Goal: Task Accomplishment & Management: Complete application form

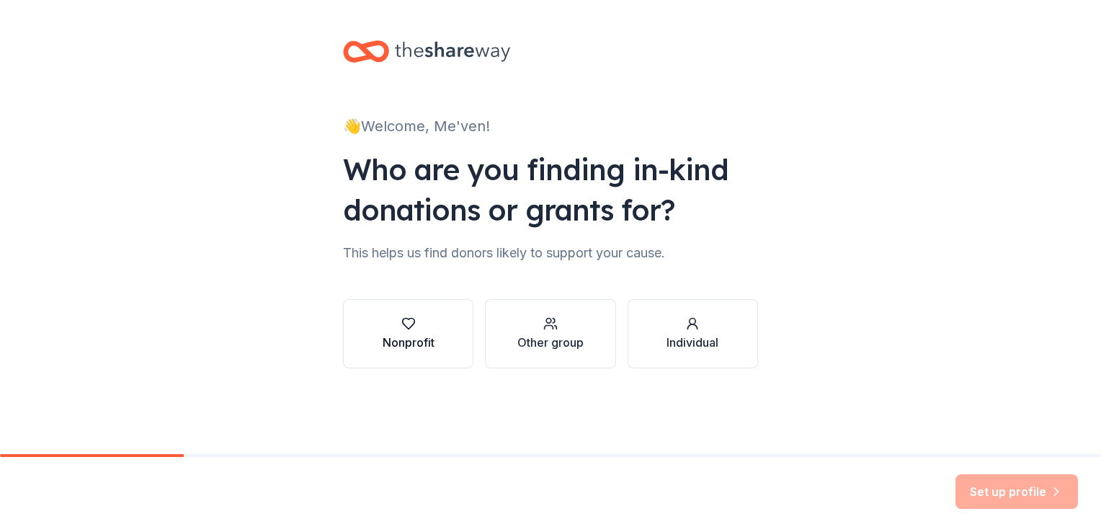
click at [418, 338] on div "Nonprofit" at bounding box center [409, 342] width 52 height 17
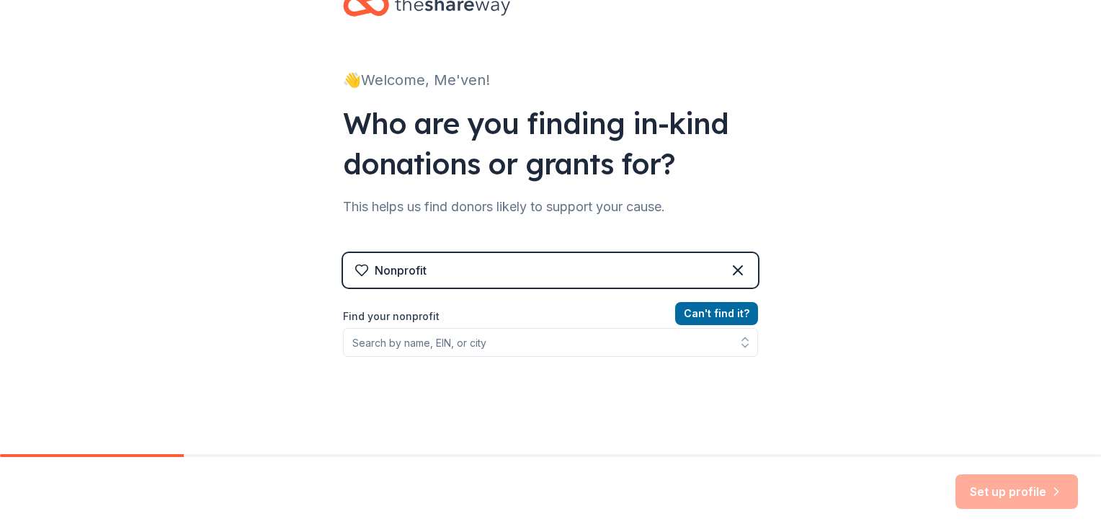
scroll to position [72, 0]
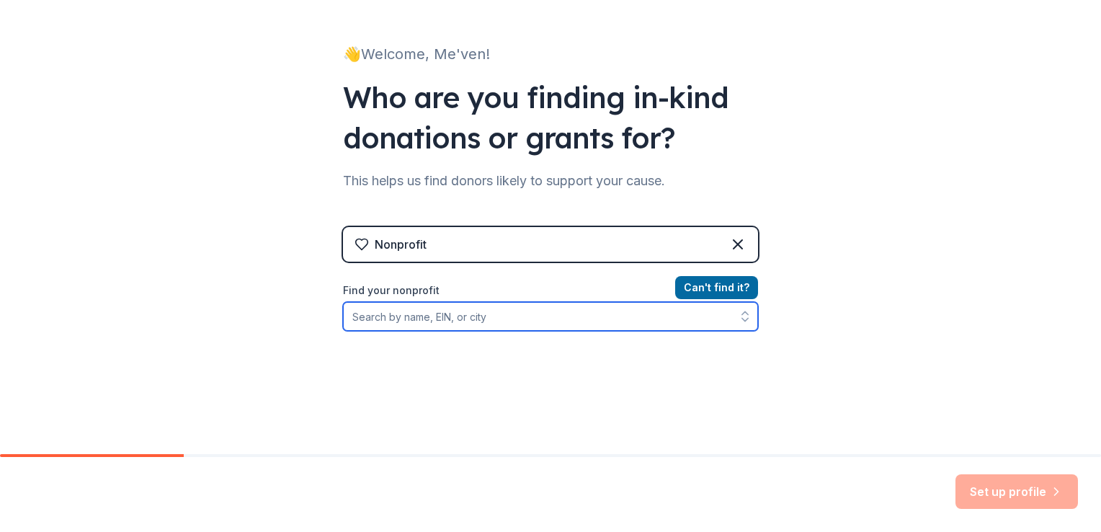
click at [576, 323] on input "Find your nonprofit" at bounding box center [550, 316] width 415 height 29
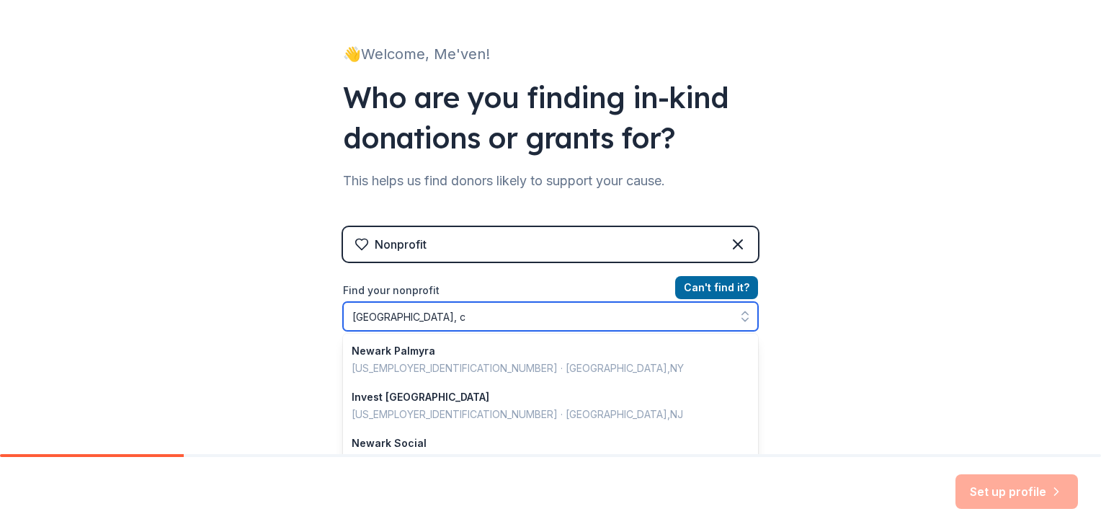
type input "newark, ca"
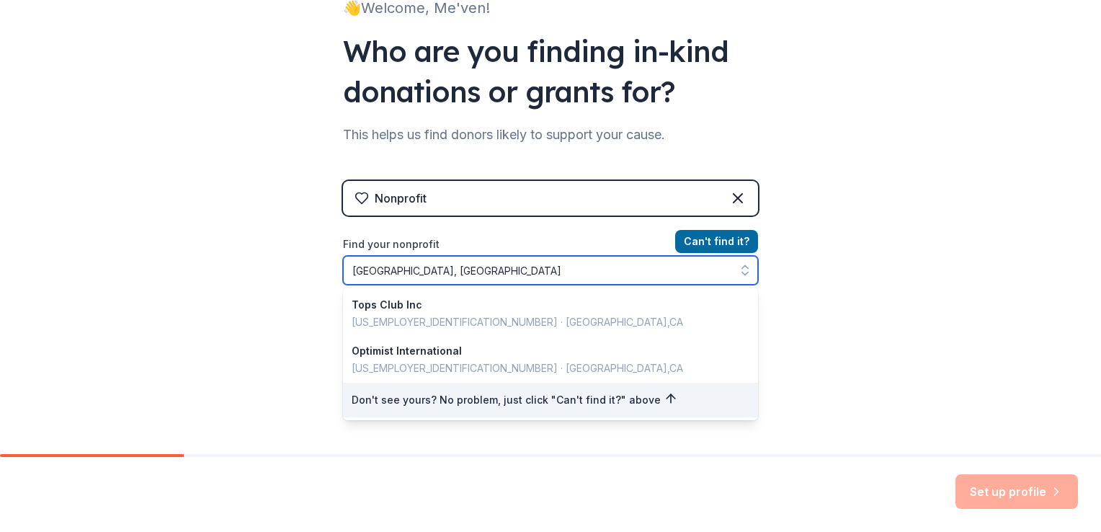
scroll to position [144, 0]
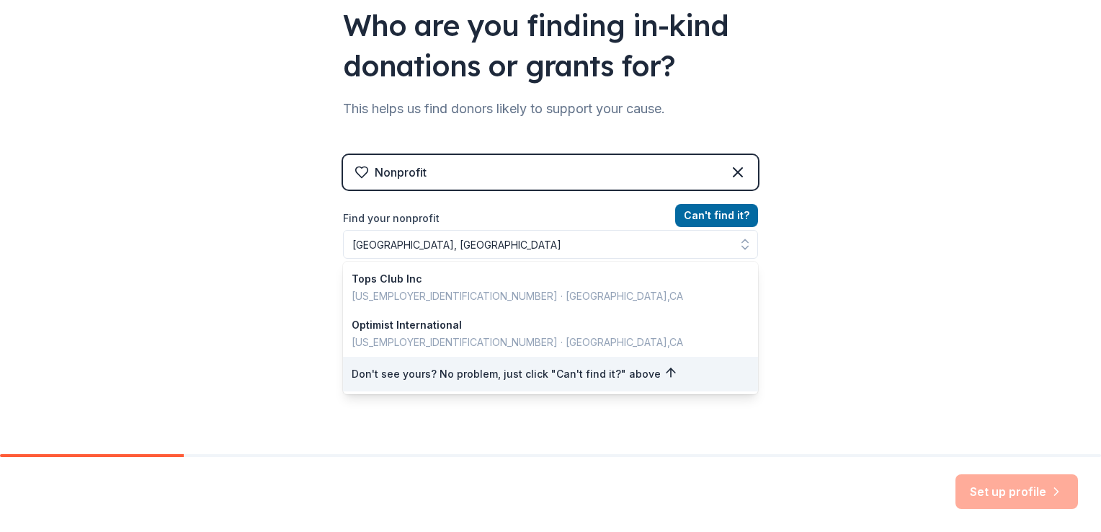
click at [465, 174] on div "Nonprofit Can ' t find it? Find your nonprofit newark, ca Tops Club Inc 61-1773…" at bounding box center [550, 279] width 415 height 248
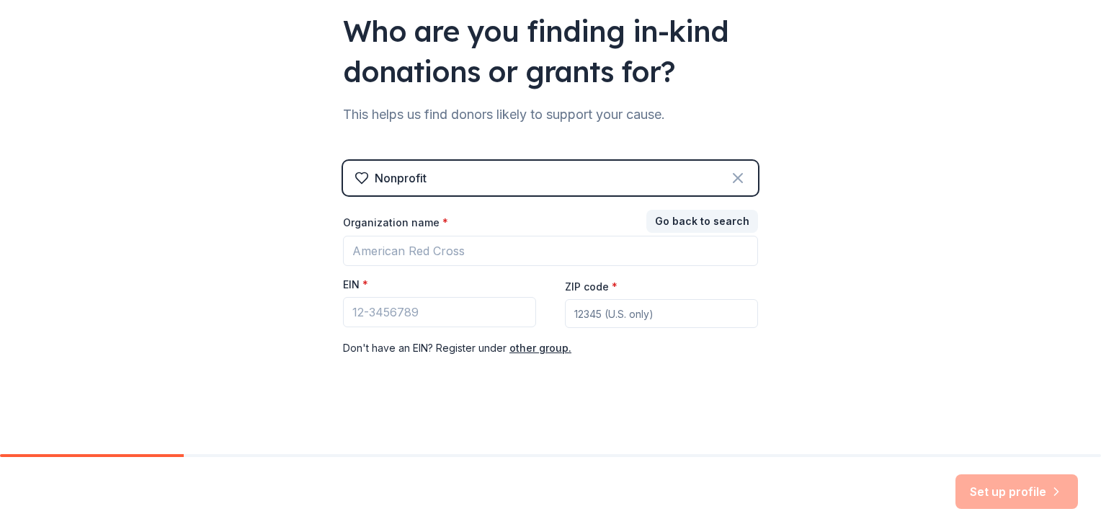
click at [733, 174] on icon at bounding box center [737, 177] width 17 height 17
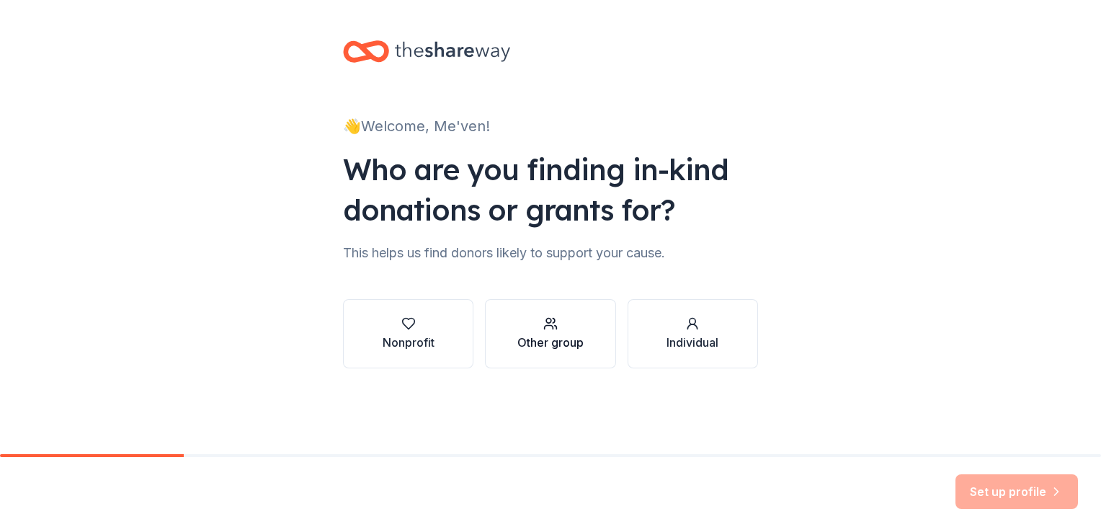
click at [559, 339] on div "Other group" at bounding box center [550, 342] width 66 height 17
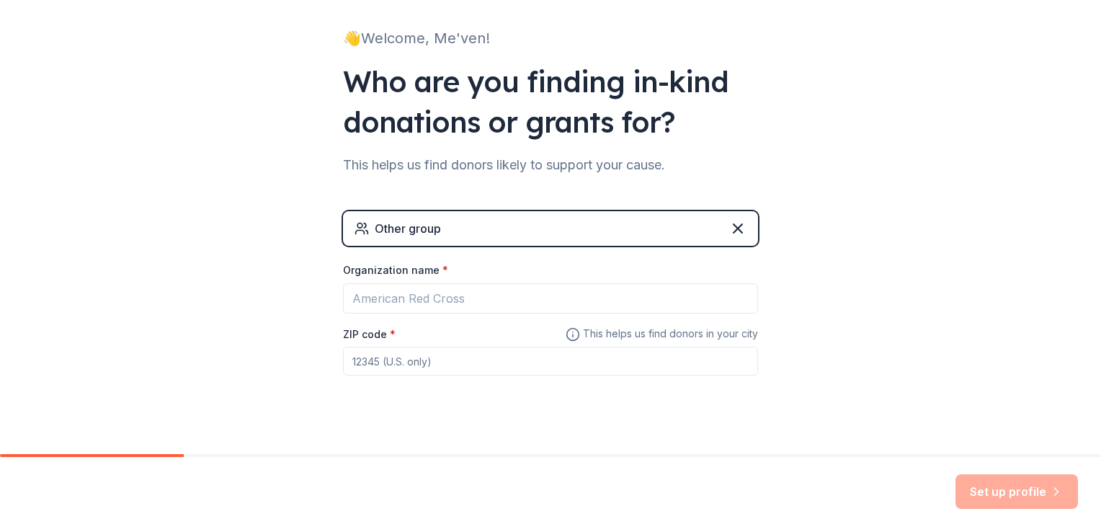
scroll to position [107, 0]
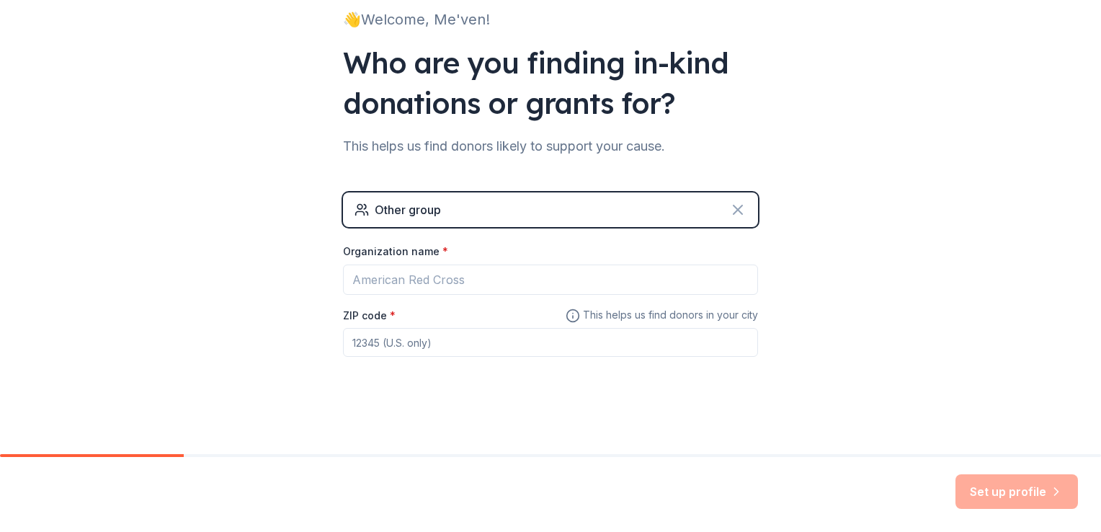
click at [736, 209] on icon at bounding box center [737, 209] width 17 height 17
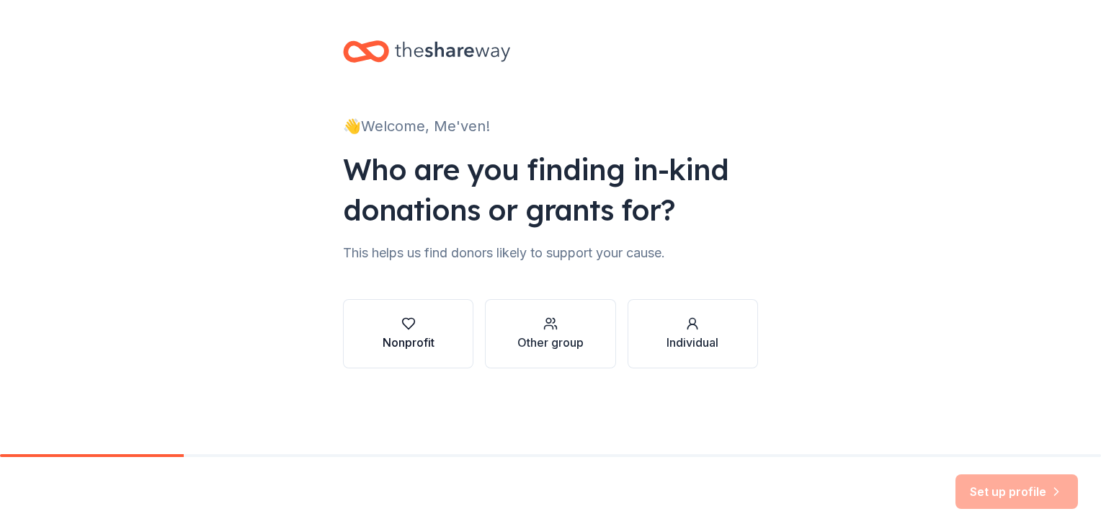
click at [434, 340] on div "Nonprofit" at bounding box center [409, 342] width 52 height 17
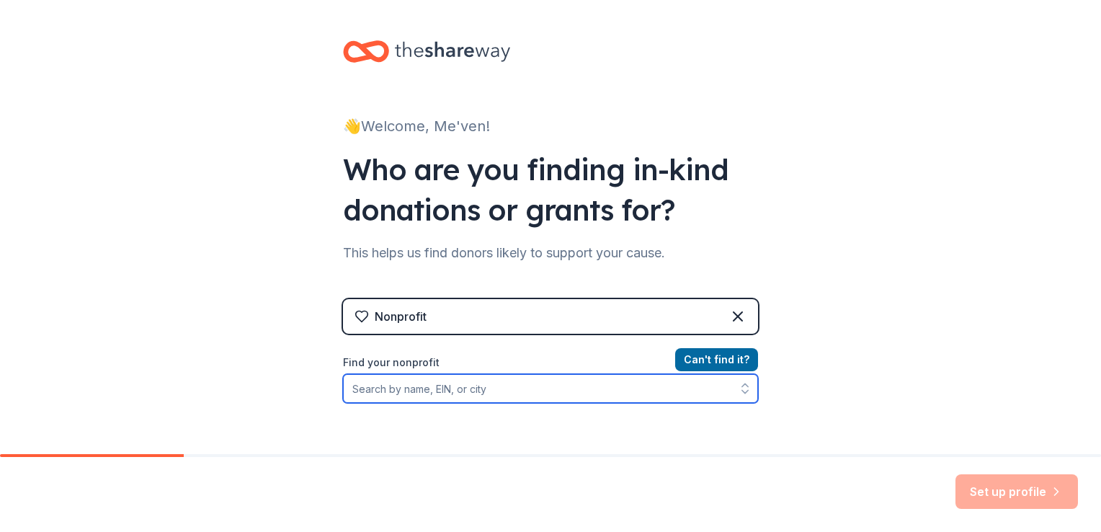
click at [488, 390] on input "Find your nonprofit" at bounding box center [550, 388] width 415 height 29
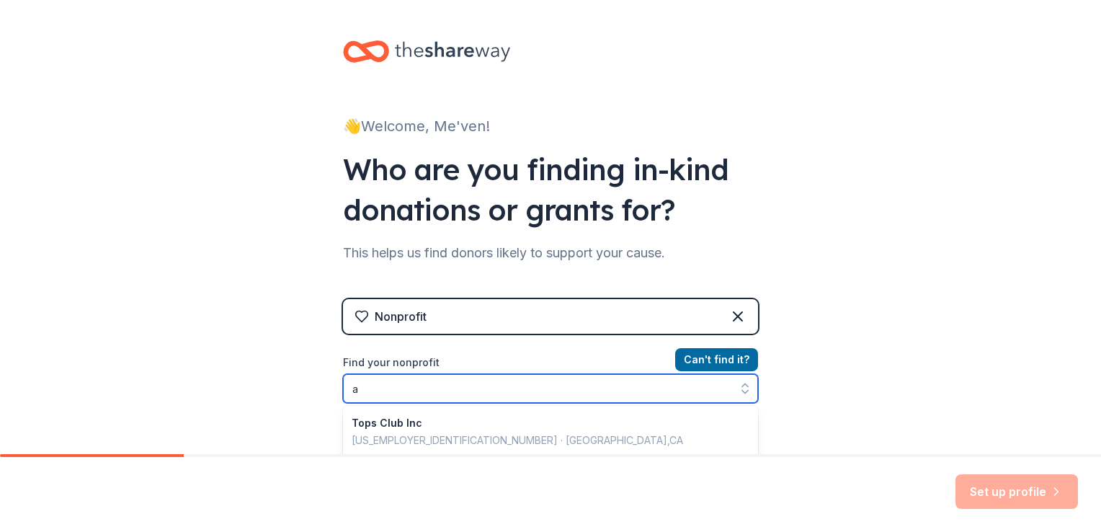
scroll to position [81, 0]
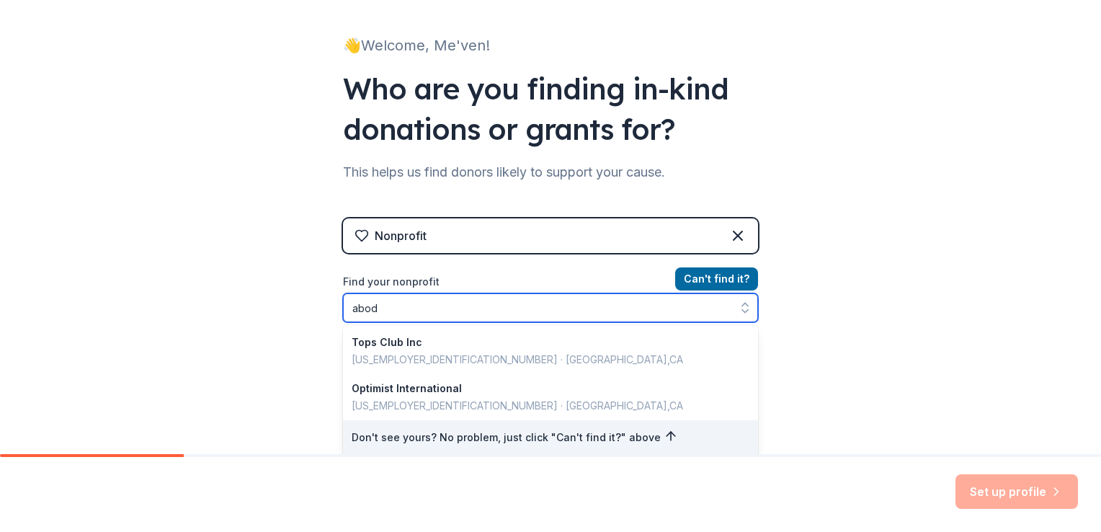
type input "abode"
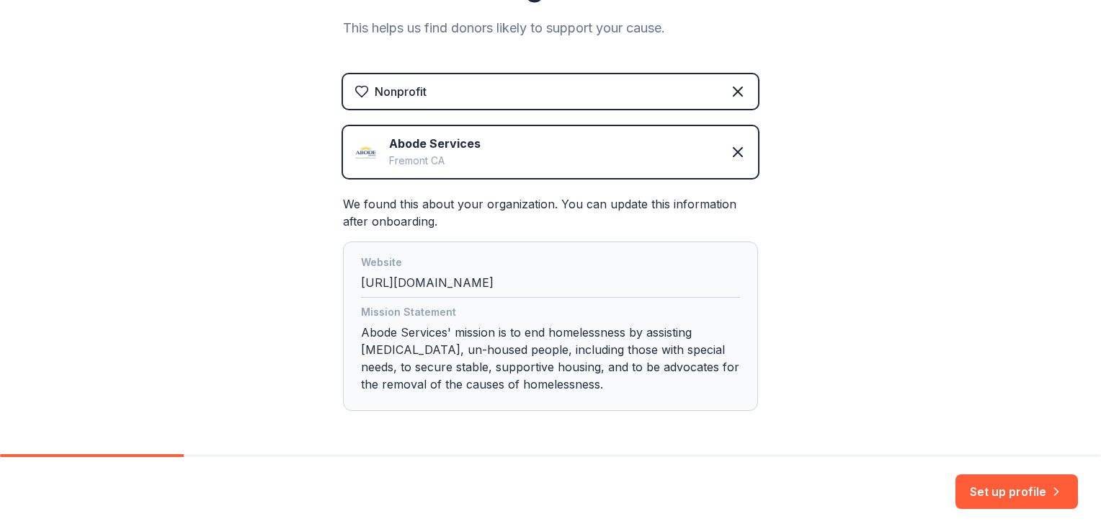
scroll to position [279, 0]
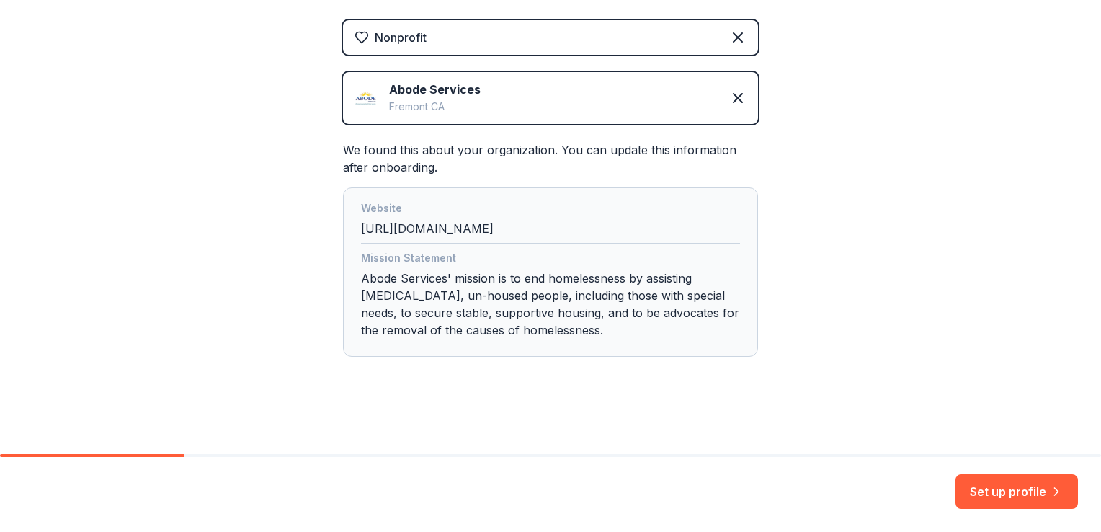
click at [475, 89] on div "Abode Services Fremont CA" at bounding box center [550, 98] width 415 height 52
click at [1010, 481] on button "Set up profile" at bounding box center [1016, 491] width 122 height 35
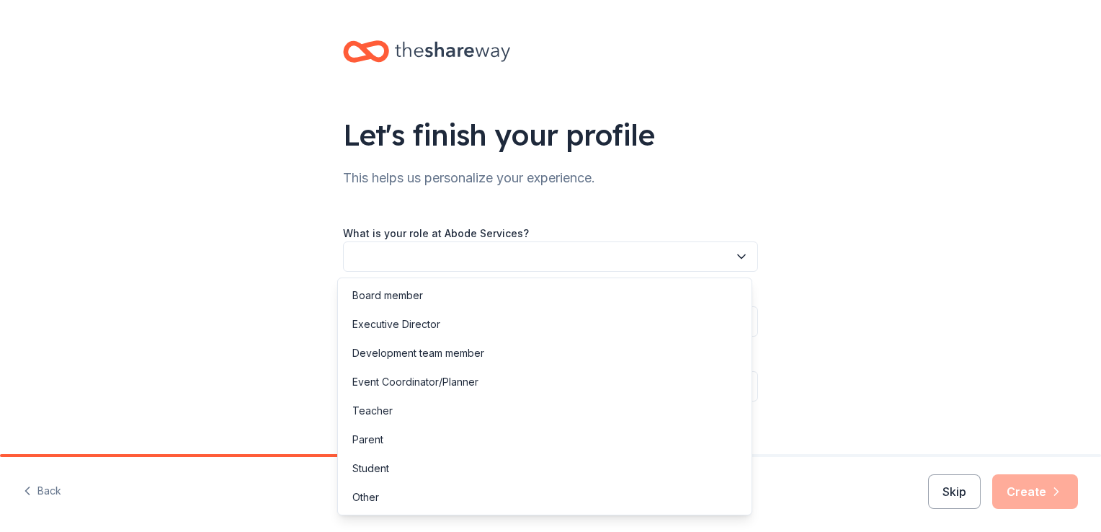
click at [726, 256] on button "button" at bounding box center [550, 256] width 415 height 30
click at [434, 383] on div "Event Coordinator/Planner" at bounding box center [415, 381] width 126 height 17
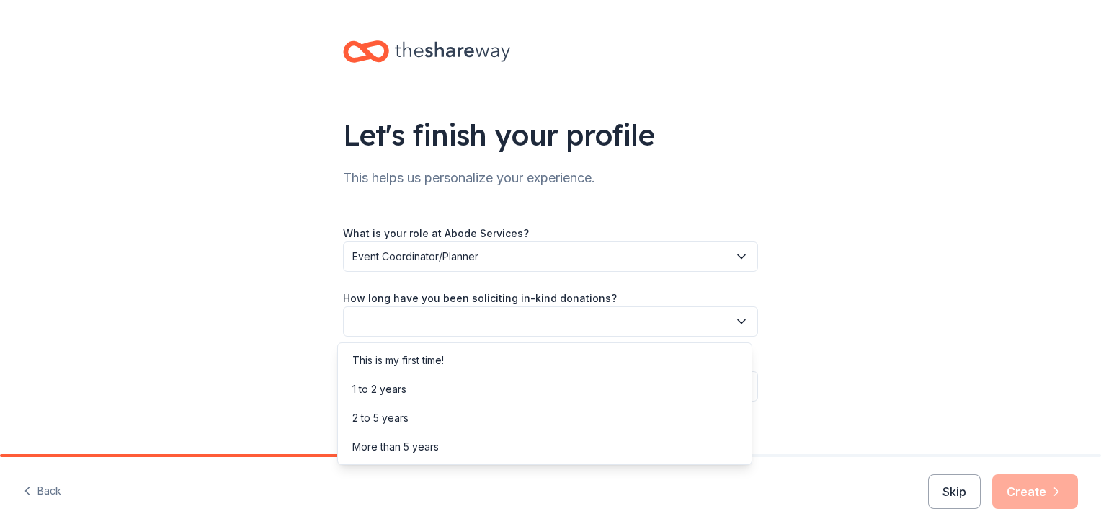
click at [478, 313] on button "button" at bounding box center [550, 321] width 415 height 30
click at [454, 362] on div "This is my first time!" at bounding box center [545, 360] width 408 height 29
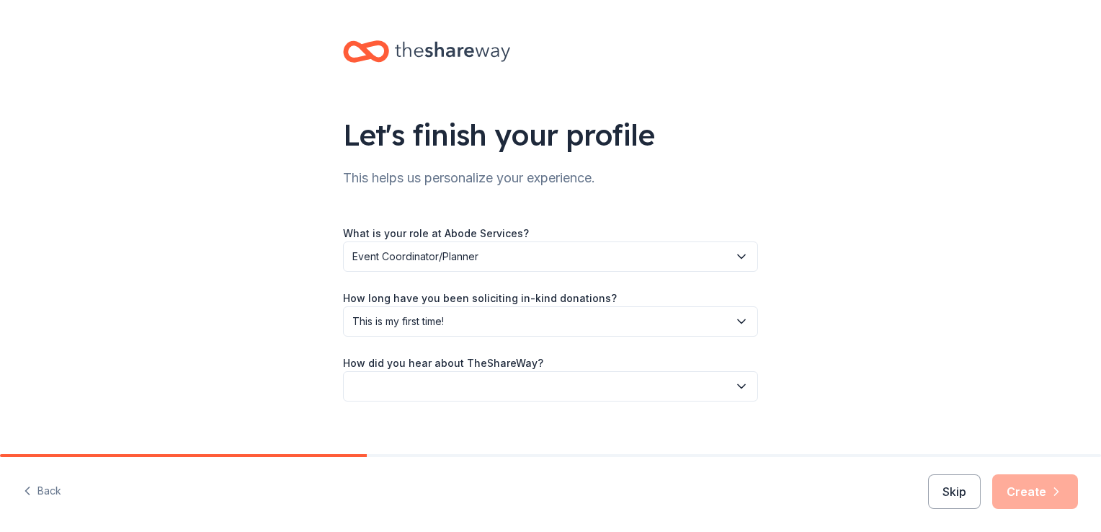
click at [488, 385] on button "button" at bounding box center [550, 386] width 415 height 30
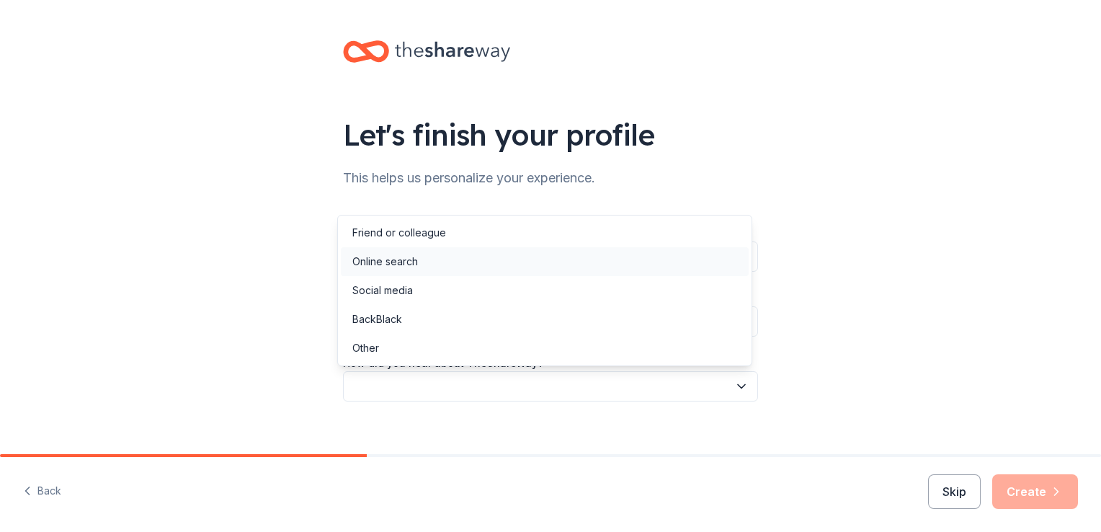
click at [415, 263] on div "Online search" at bounding box center [385, 261] width 66 height 17
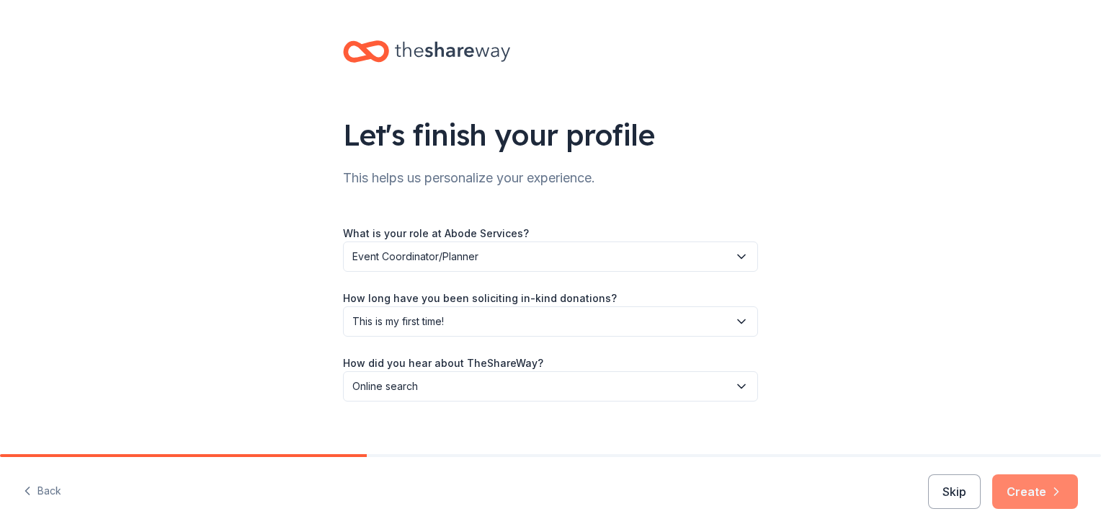
click at [1040, 486] on button "Create" at bounding box center [1035, 491] width 86 height 35
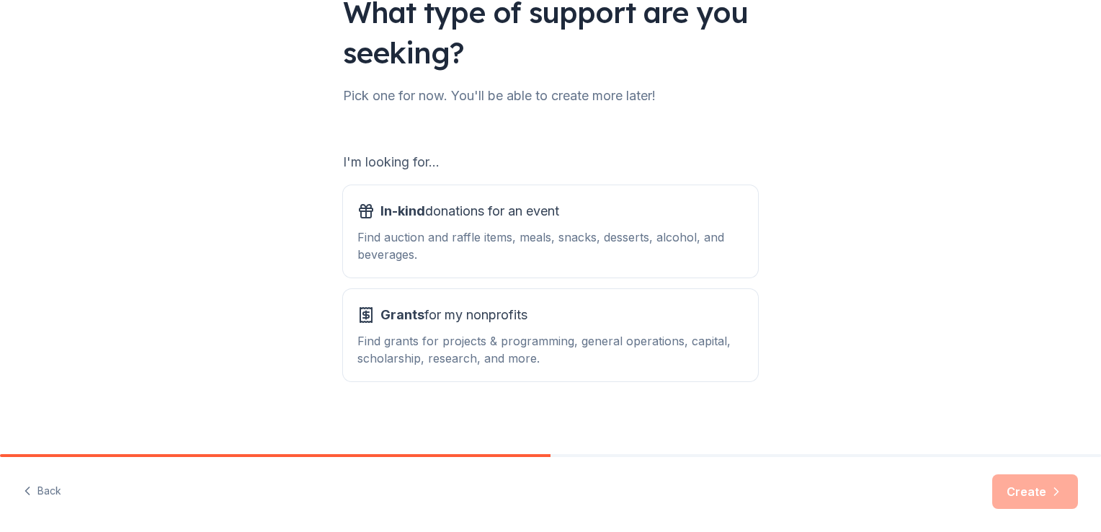
scroll to position [127, 0]
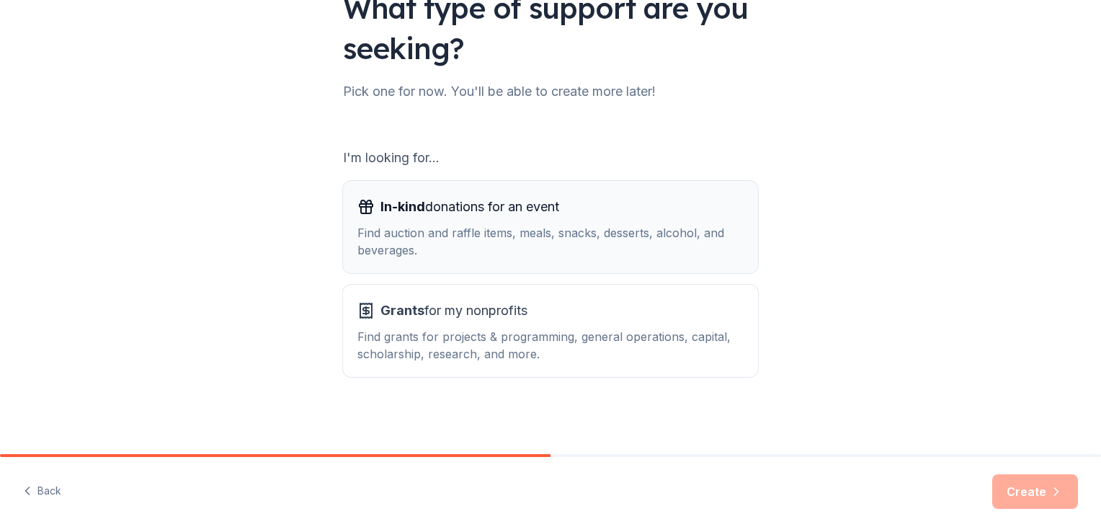
click at [579, 216] on div "In-kind donations for an event" at bounding box center [550, 206] width 386 height 23
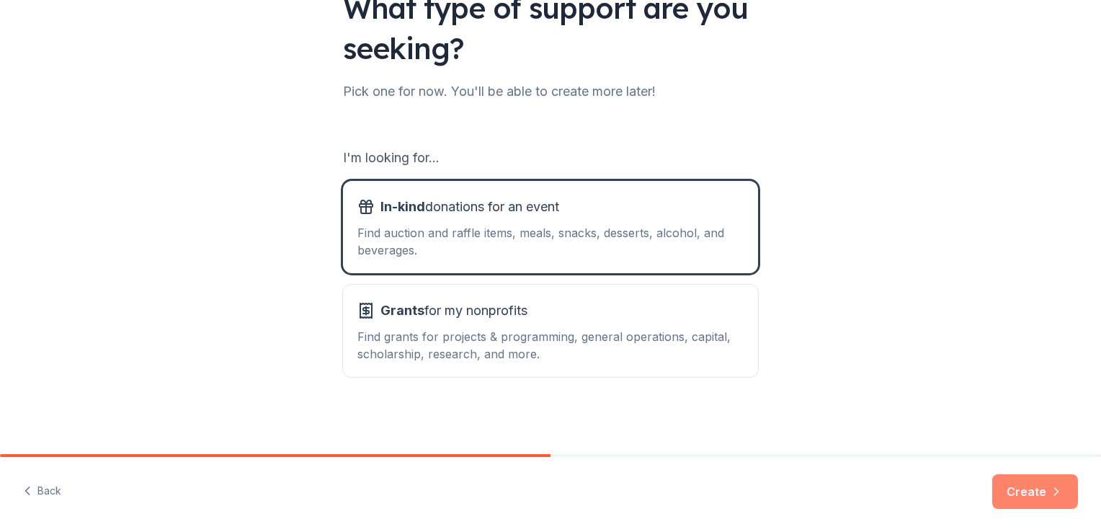
click at [1022, 486] on button "Create" at bounding box center [1035, 491] width 86 height 35
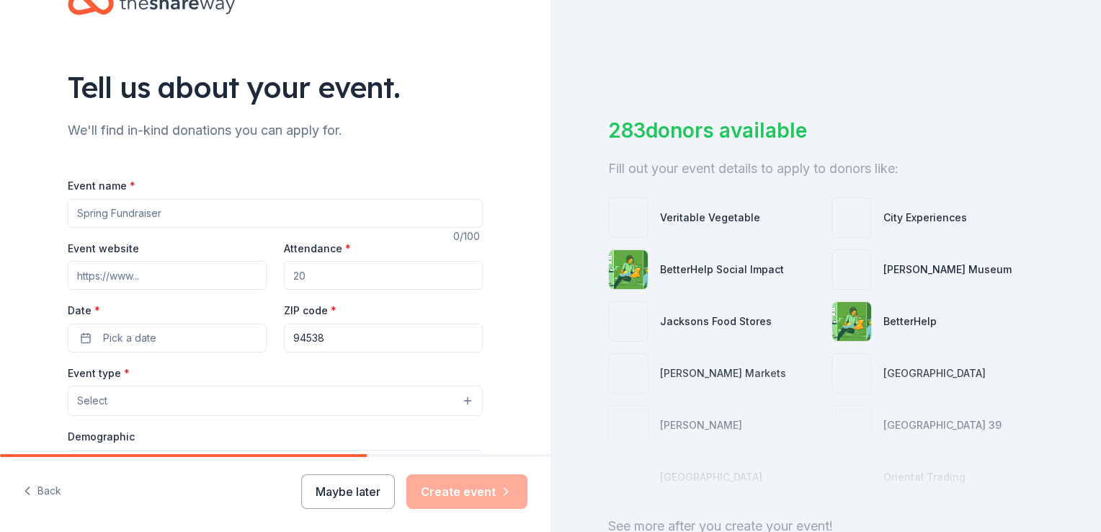
scroll to position [72, 0]
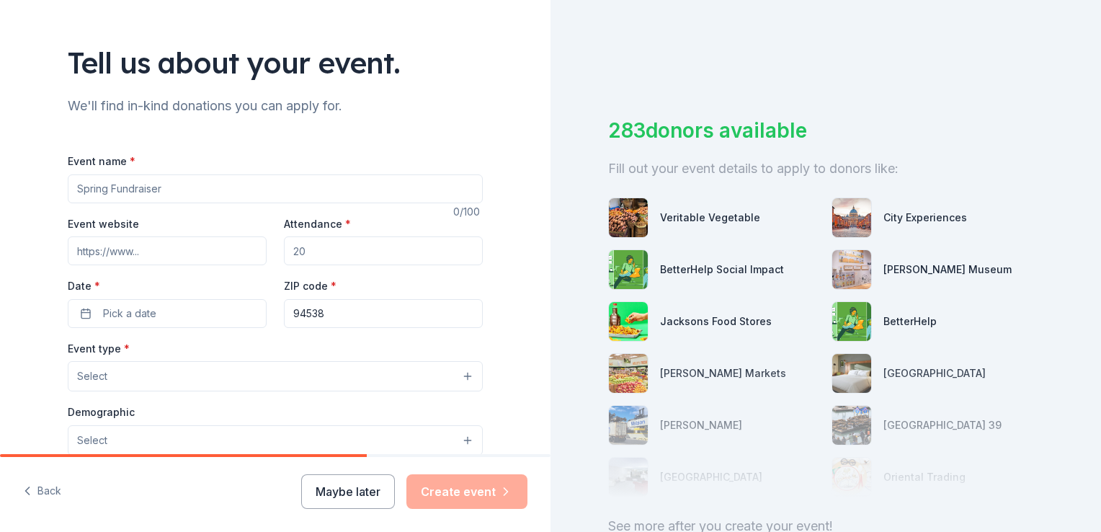
click at [193, 186] on input "Event name *" at bounding box center [275, 188] width 415 height 29
drag, startPoint x: 210, startPoint y: 190, endPoint x: -3, endPoint y: 169, distance: 214.3
click at [0, 169] on html "Tell us about your event. We'll find in-kind donations you can apply for. Event…" at bounding box center [550, 266] width 1101 height 532
type input "[DATE]"
click at [347, 254] on input "Attendance *" at bounding box center [383, 250] width 199 height 29
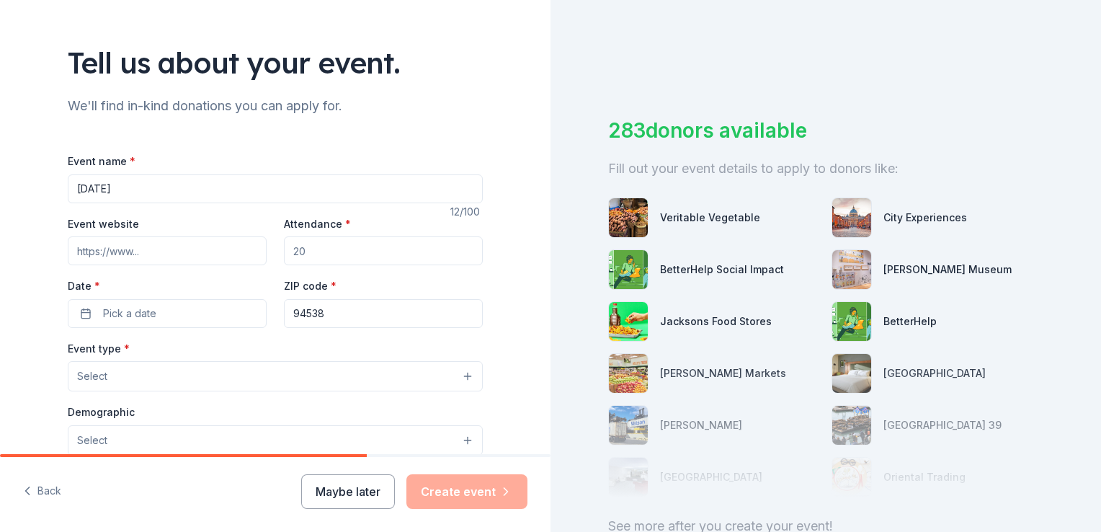
type input "5"
type input "3"
type input "50"
click at [222, 320] on button "Pick a date" at bounding box center [167, 313] width 199 height 29
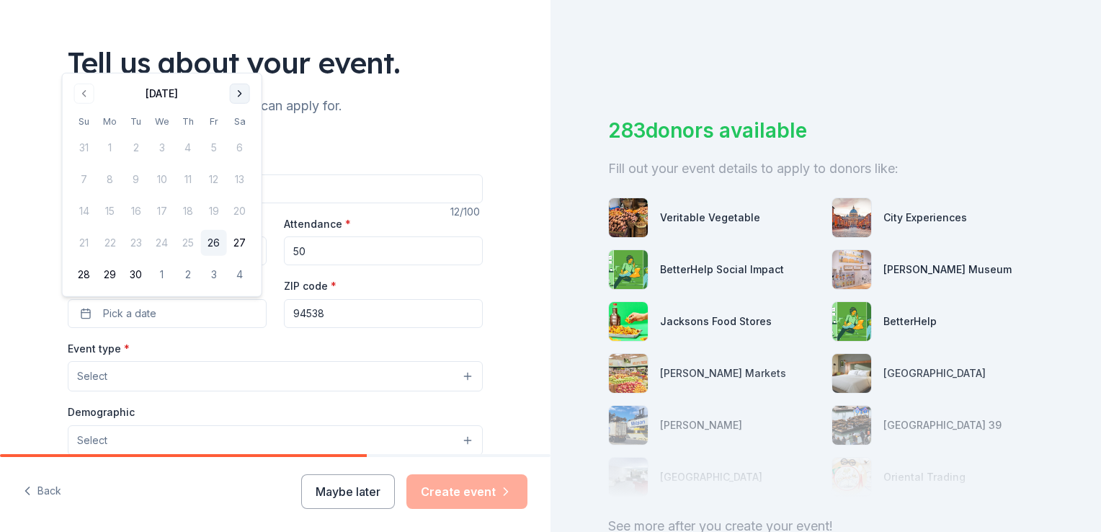
click at [239, 94] on button "Go to next month" at bounding box center [240, 94] width 20 height 20
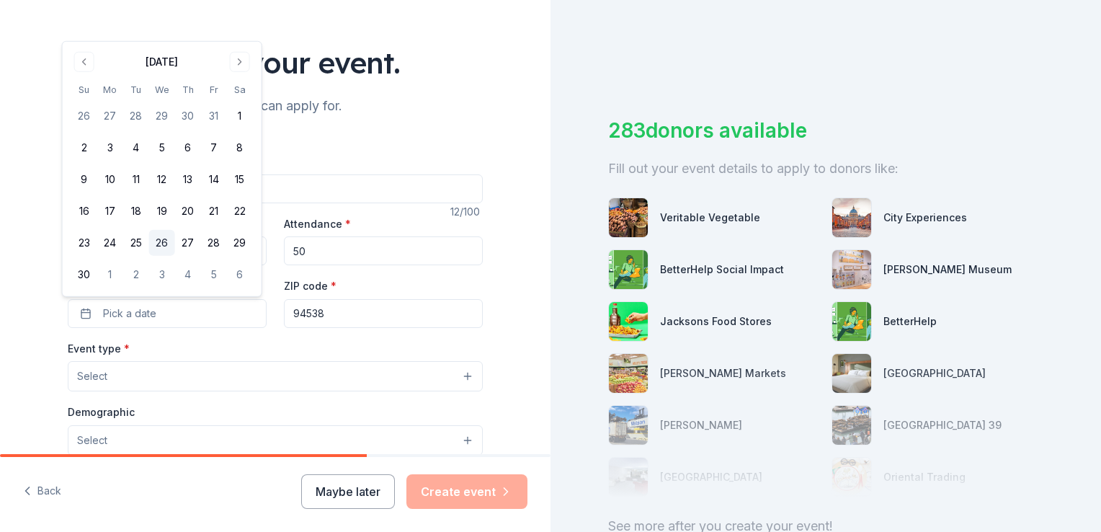
click at [162, 249] on button "26" at bounding box center [162, 243] width 26 height 26
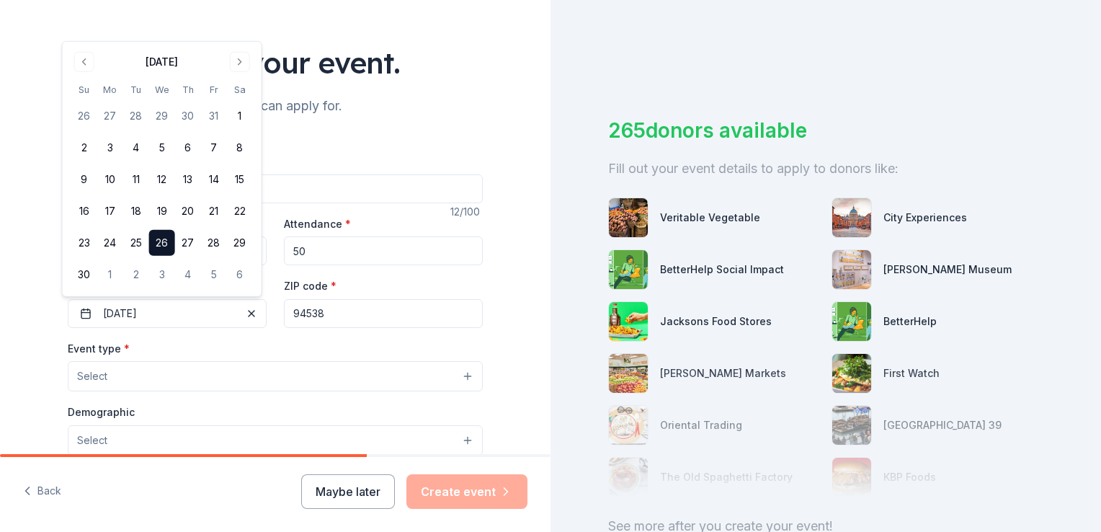
click at [403, 323] on input "94538" at bounding box center [383, 313] width 199 height 29
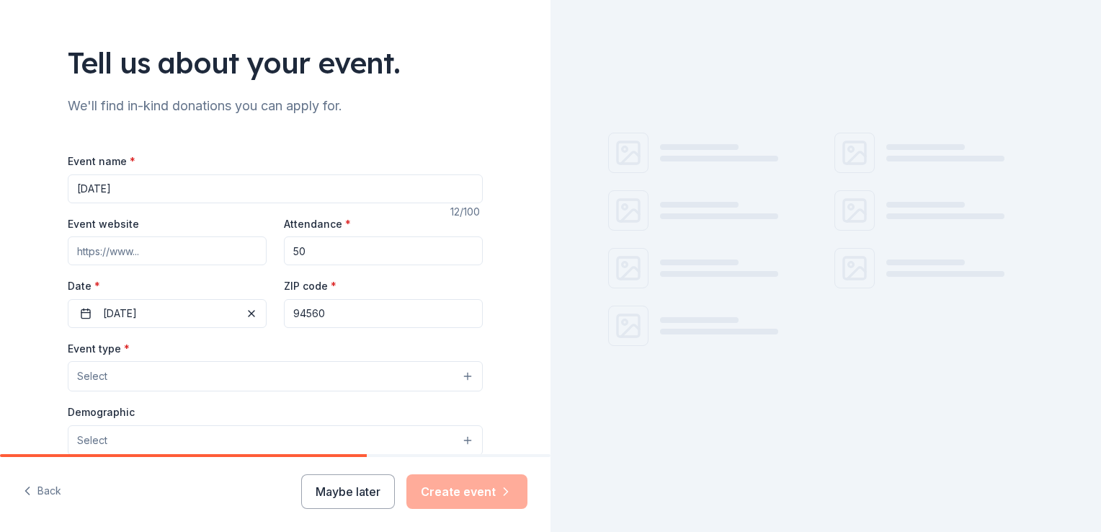
type input "94560"
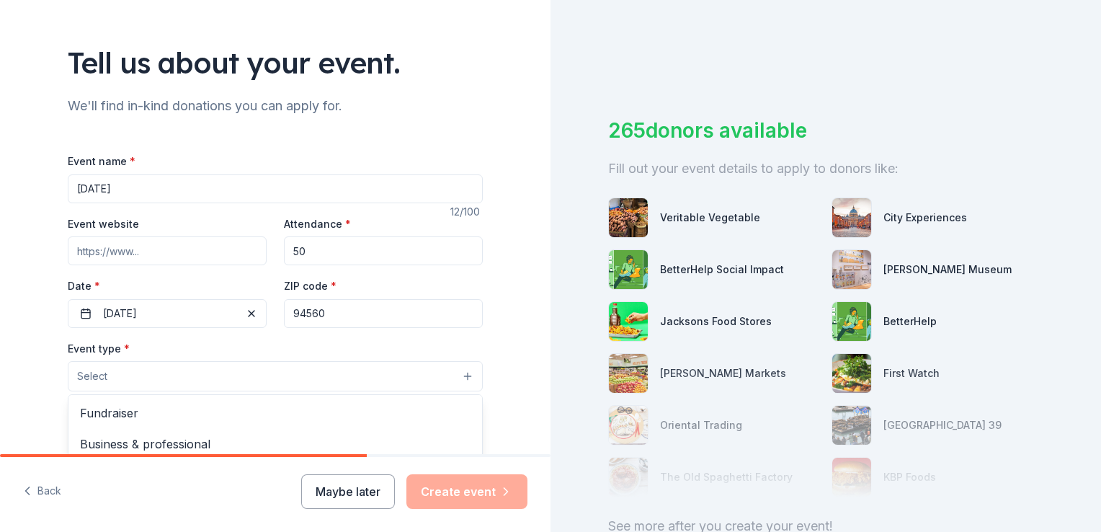
click at [202, 374] on button "Select" at bounding box center [275, 376] width 415 height 30
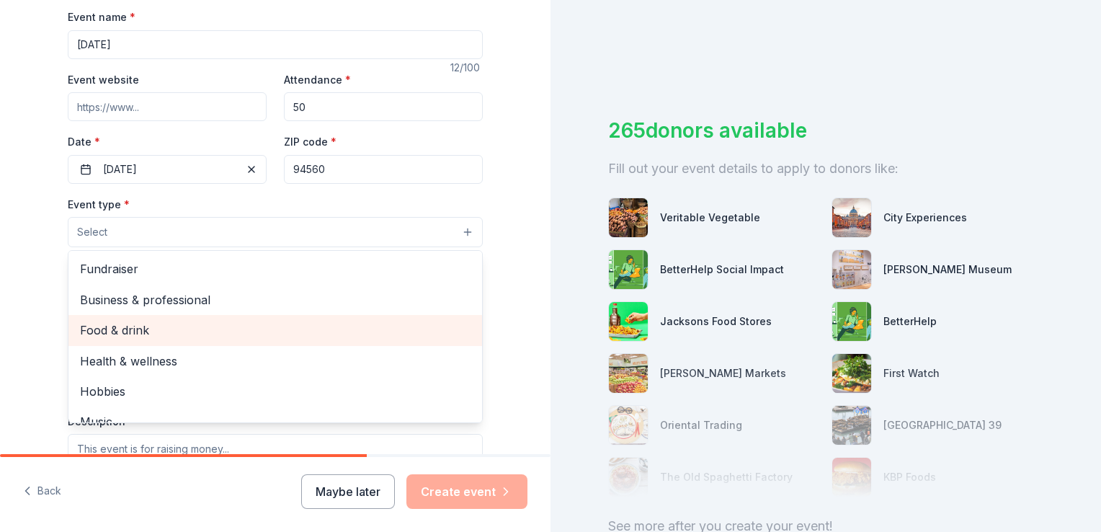
scroll to position [48, 0]
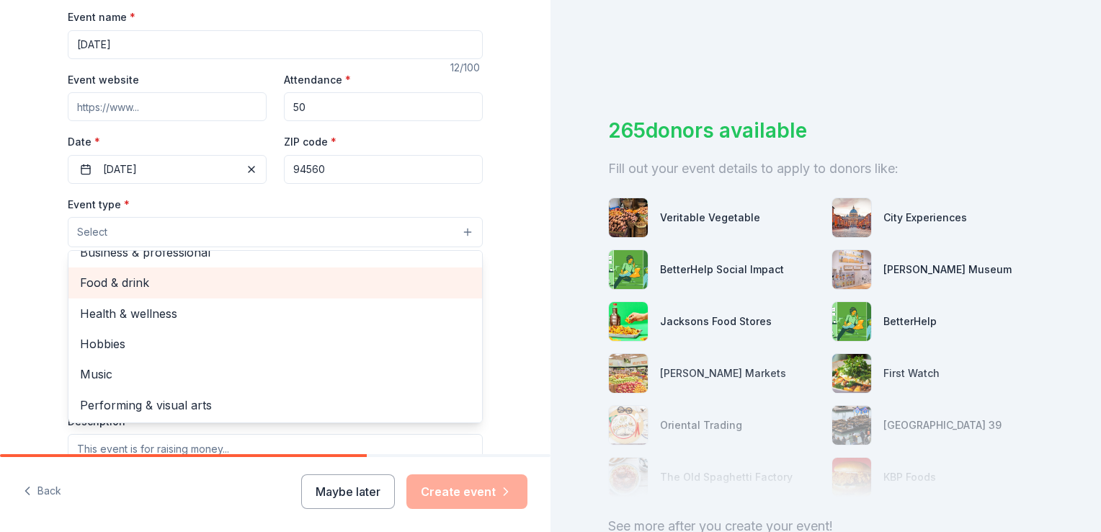
click at [178, 274] on span "Food & drink" at bounding box center [275, 282] width 390 height 19
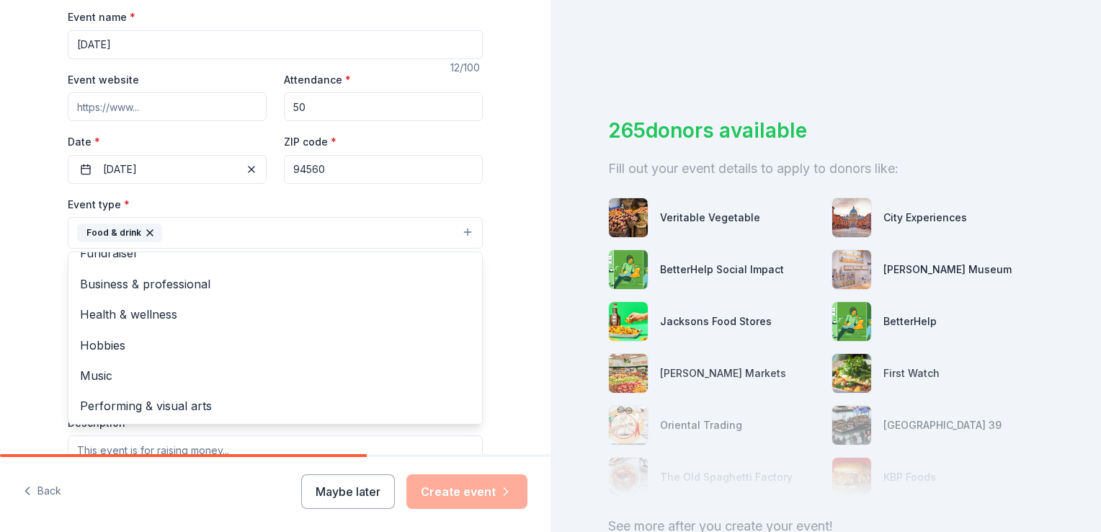
click at [25, 248] on div "Tell us about your event. We'll find in-kind donations you can apply for. Event…" at bounding box center [275, 264] width 550 height 960
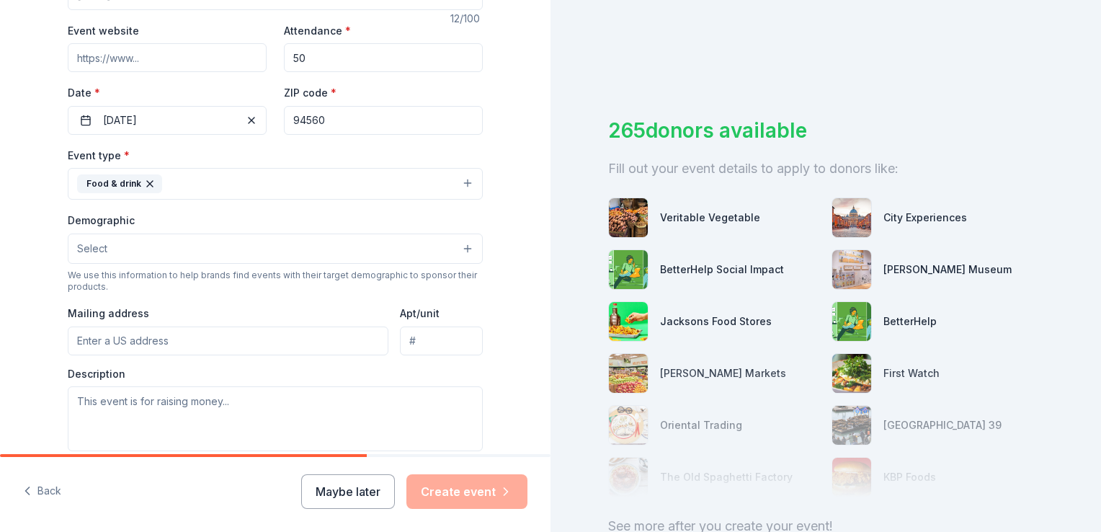
scroll to position [288, 0]
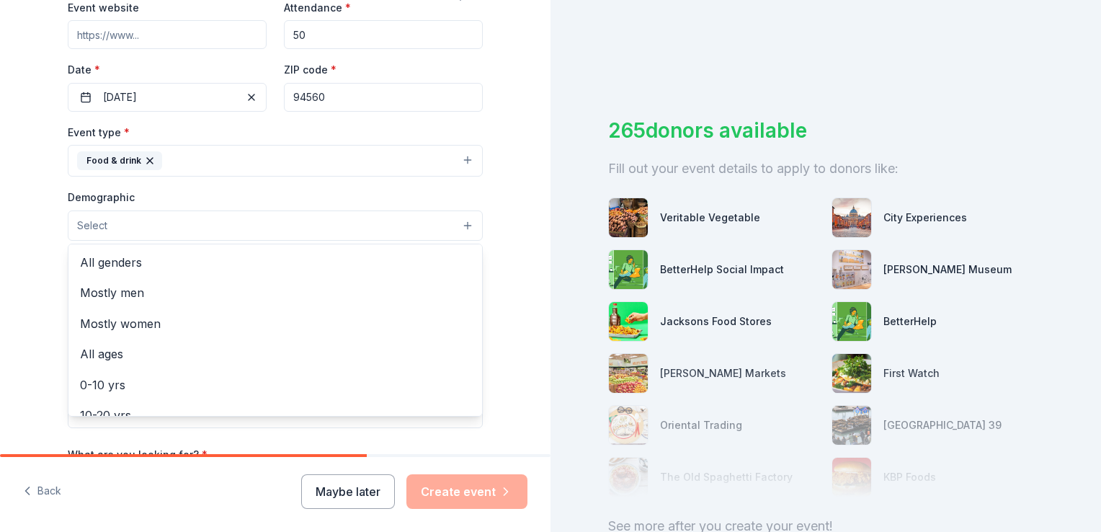
click at [184, 221] on button "Select" at bounding box center [275, 225] width 415 height 30
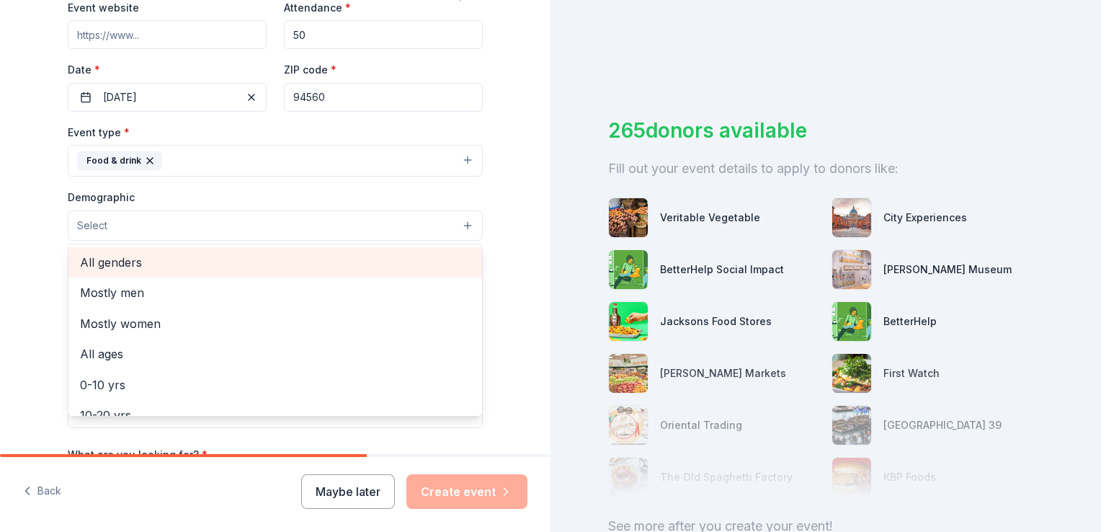
click at [176, 260] on span "All genders" at bounding box center [275, 262] width 390 height 19
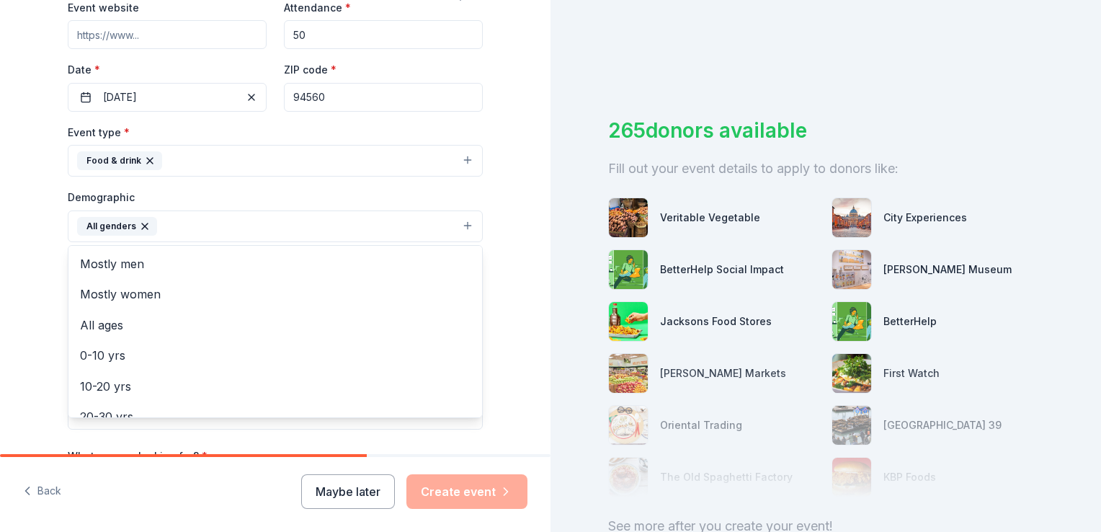
click at [6, 251] on div "Tell us about your event. We'll find in-kind donations you can apply for. Event…" at bounding box center [275, 193] width 550 height 962
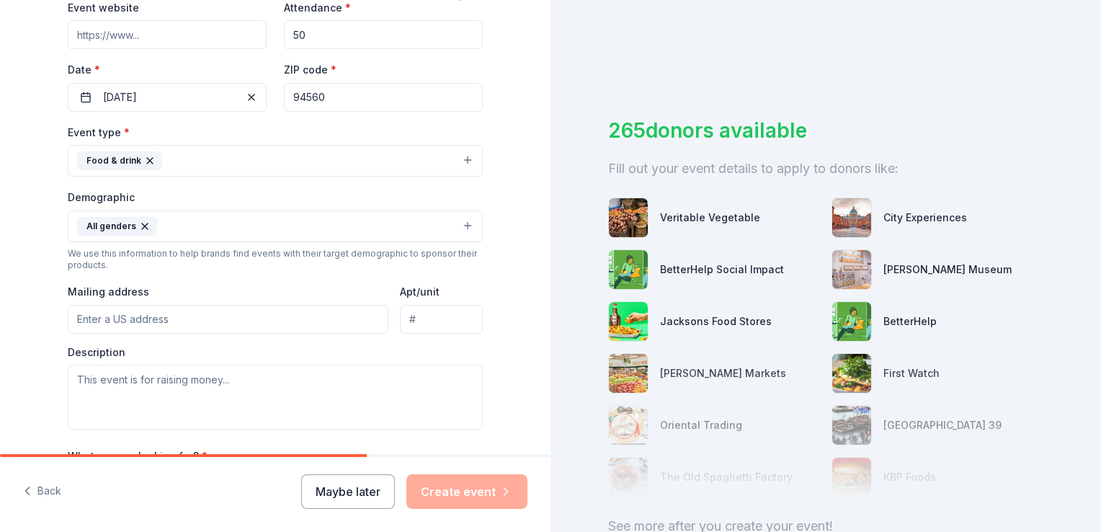
scroll to position [360, 0]
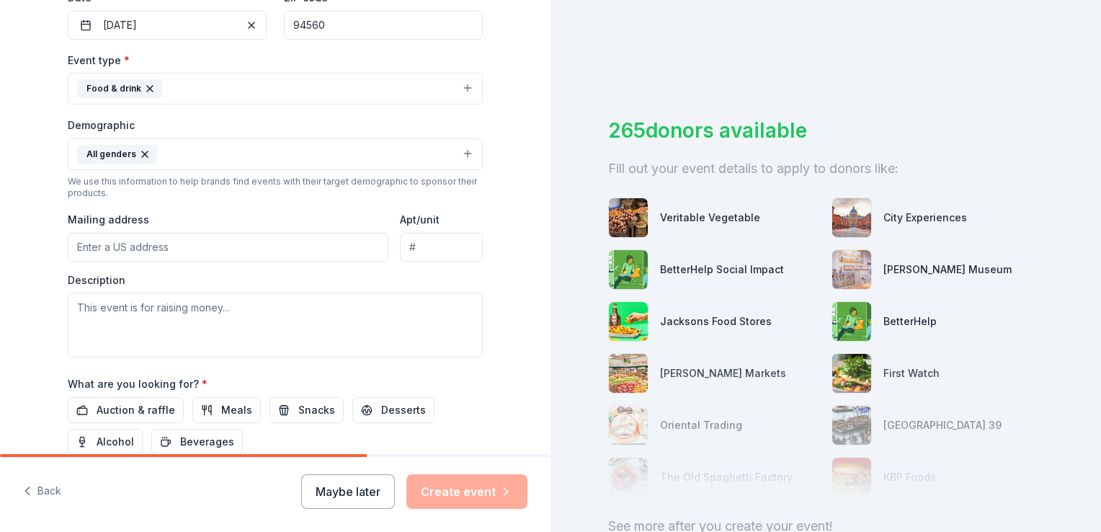
click at [186, 252] on input "Mailing address" at bounding box center [228, 247] width 321 height 29
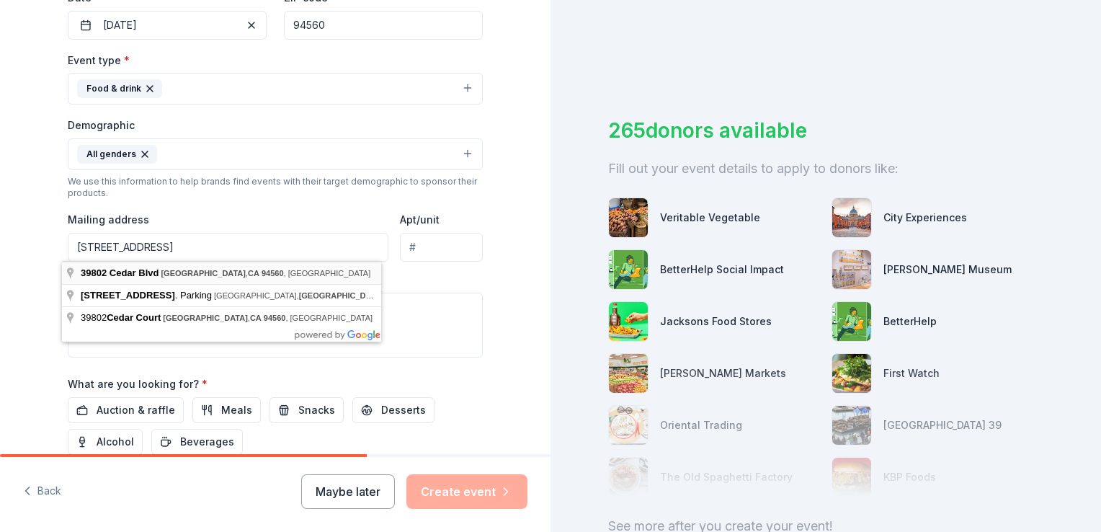
type input "39802 Cedar Boulevard, Newark, CA, 94560"
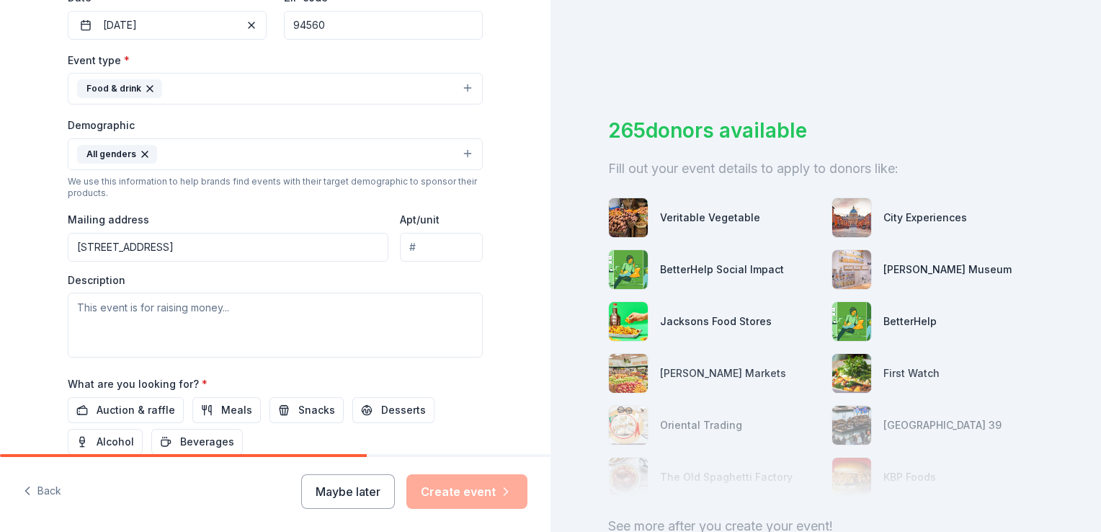
click at [22, 259] on div "Tell us about your event. We'll find in-kind donations you can apply for. Event…" at bounding box center [275, 121] width 550 height 962
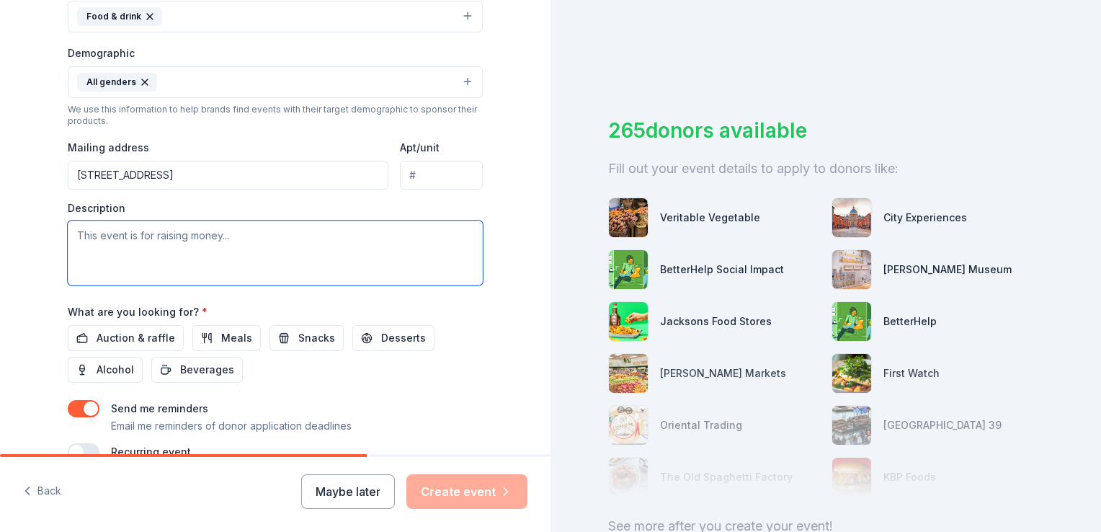
click at [249, 236] on textarea at bounding box center [275, 252] width 415 height 65
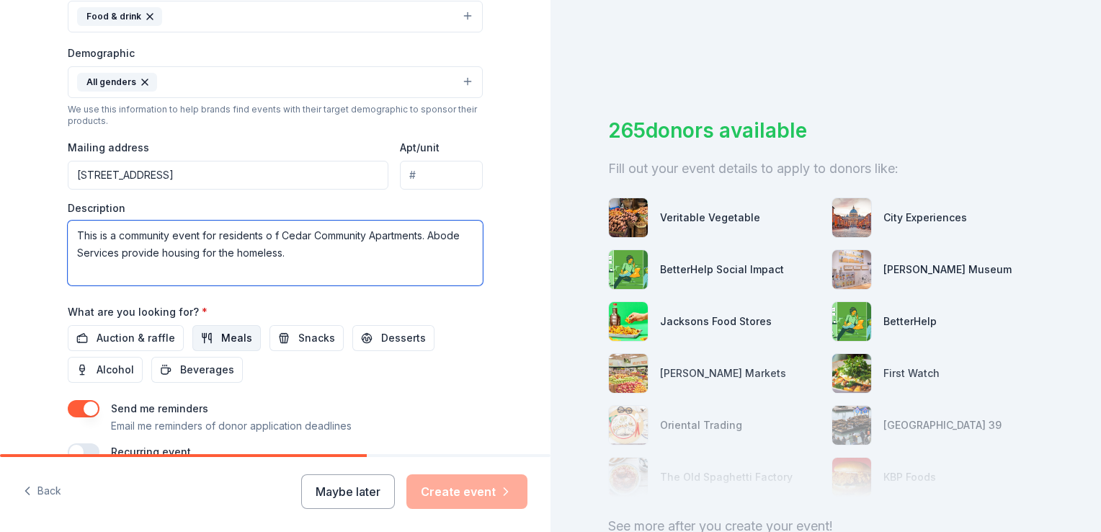
type textarea "This is a community event for residents o f Cedar Community Apartments. Abode S…"
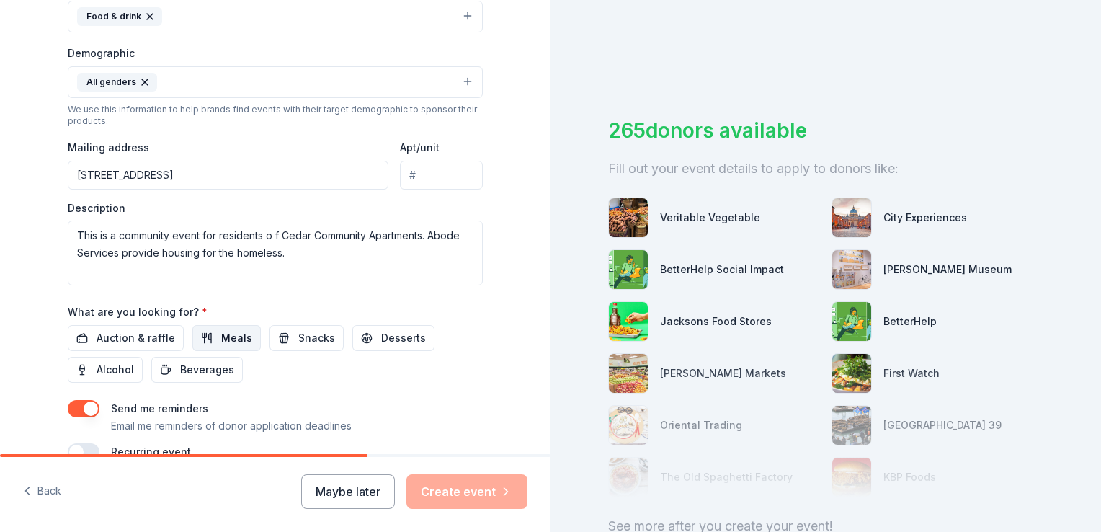
click at [222, 339] on span "Meals" at bounding box center [236, 337] width 31 height 17
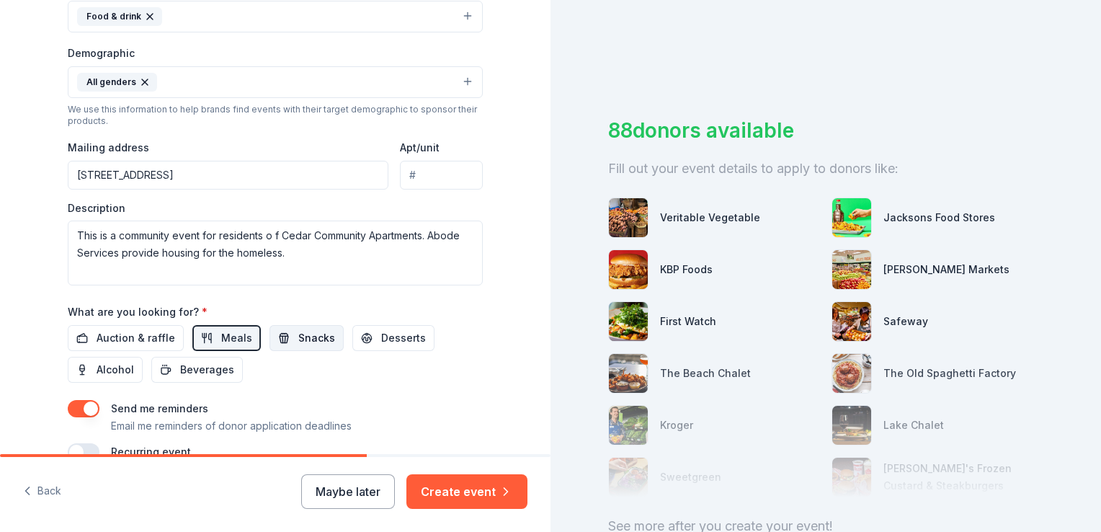
click at [307, 337] on span "Snacks" at bounding box center [316, 337] width 37 height 17
click at [381, 339] on span "Desserts" at bounding box center [403, 337] width 45 height 17
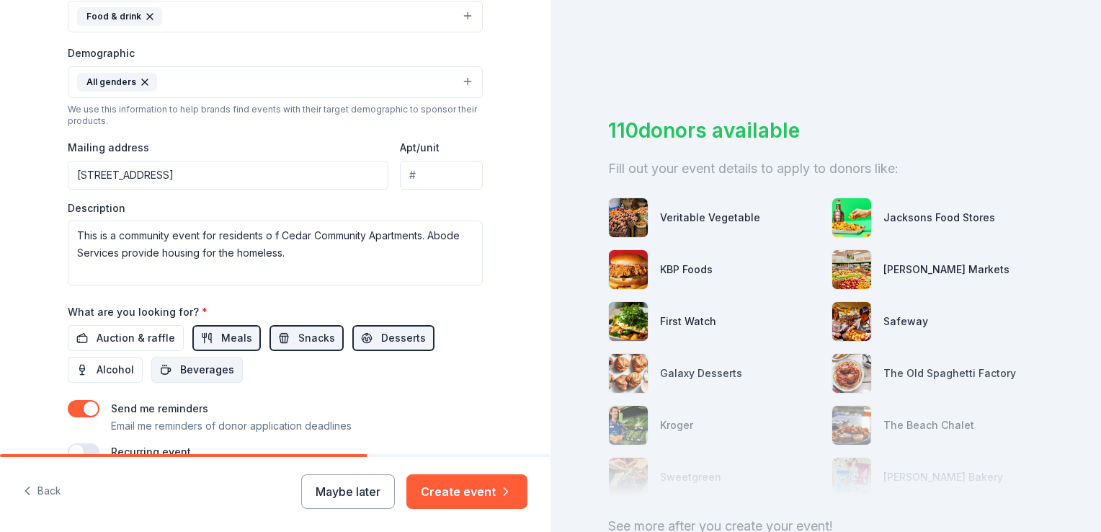
click at [204, 367] on span "Beverages" at bounding box center [207, 369] width 54 height 17
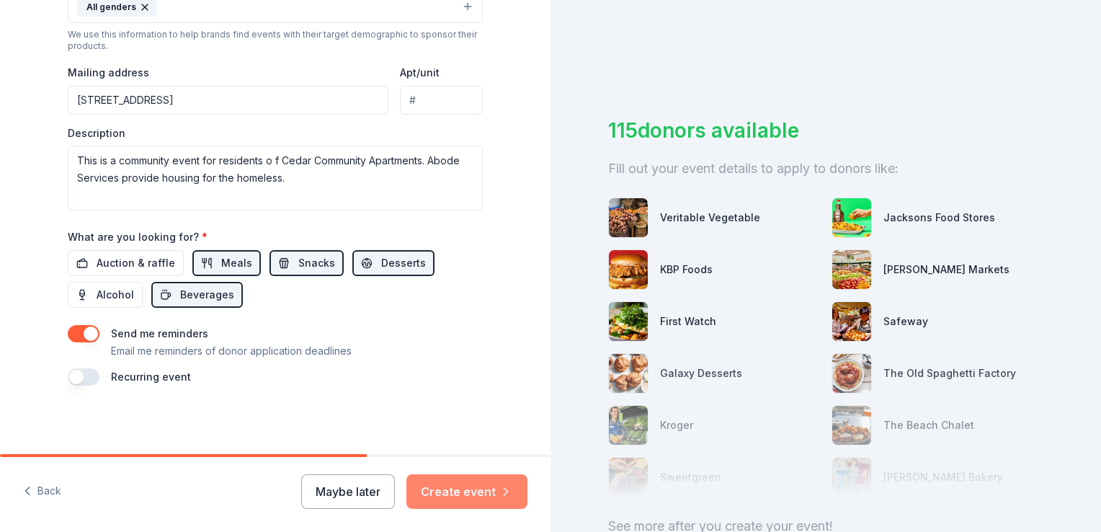
click at [457, 493] on button "Create event" at bounding box center [466, 491] width 121 height 35
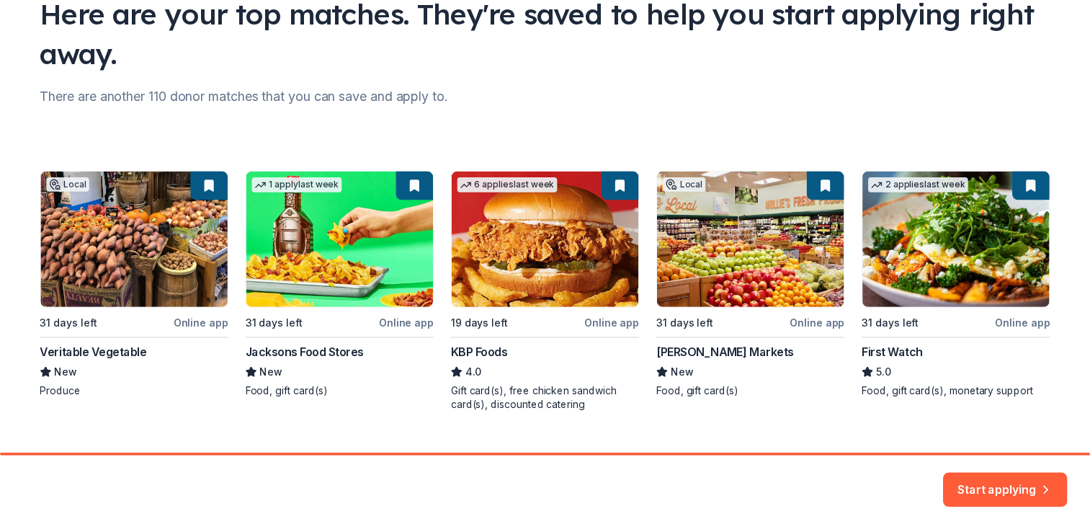
scroll to position [151, 0]
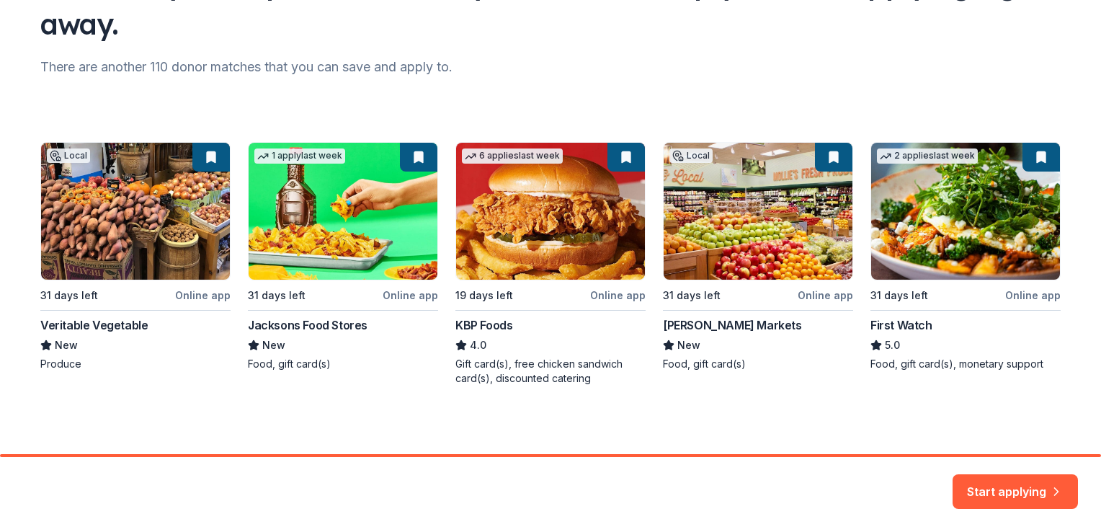
click at [960, 223] on div "Local 31 days left Online app Veritable Vegetable New Produce 1 apply last week…" at bounding box center [550, 263] width 1020 height 243
click at [979, 483] on button "Start applying" at bounding box center [1014, 482] width 125 height 35
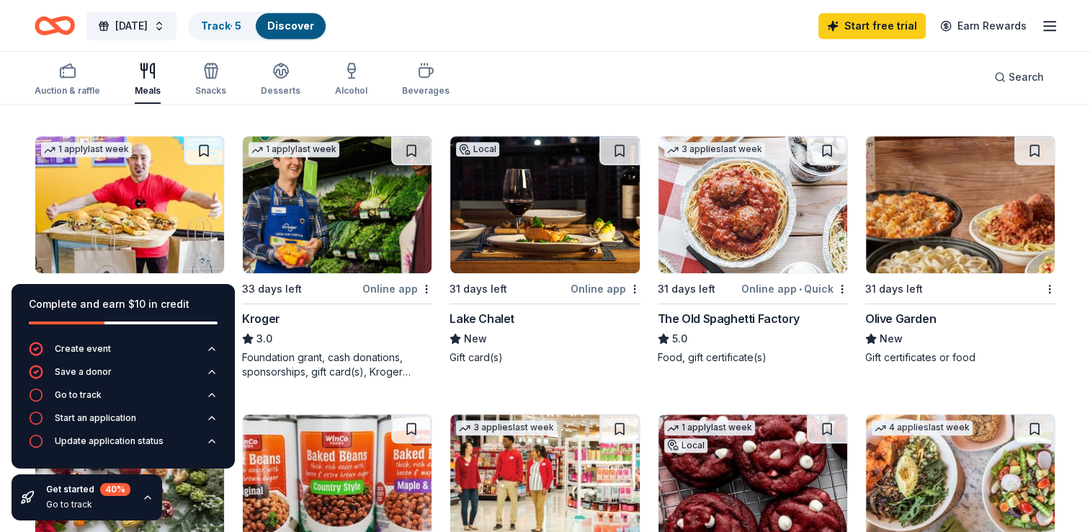
scroll to position [648, 0]
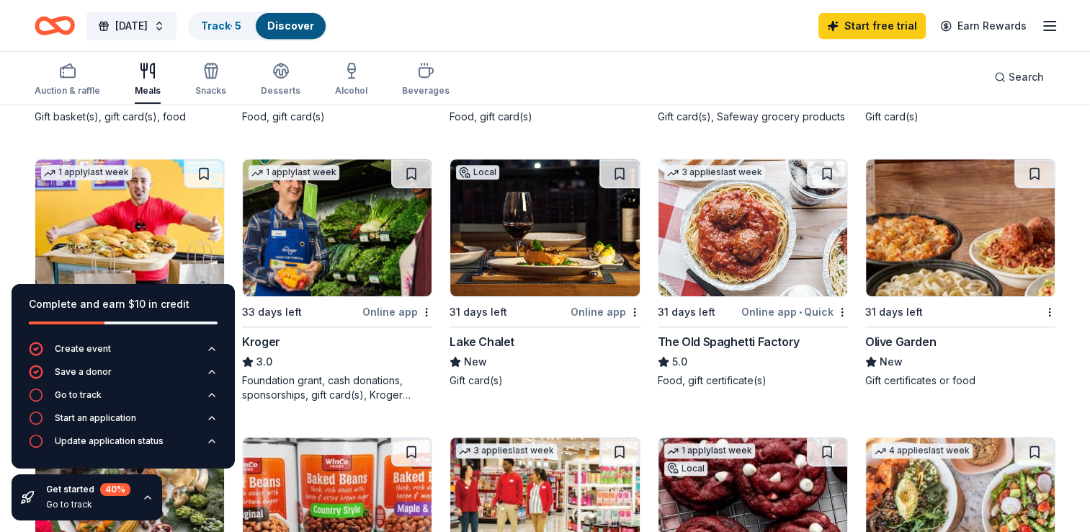
click at [131, 216] on img at bounding box center [129, 227] width 189 height 137
click at [938, 231] on img at bounding box center [960, 227] width 189 height 137
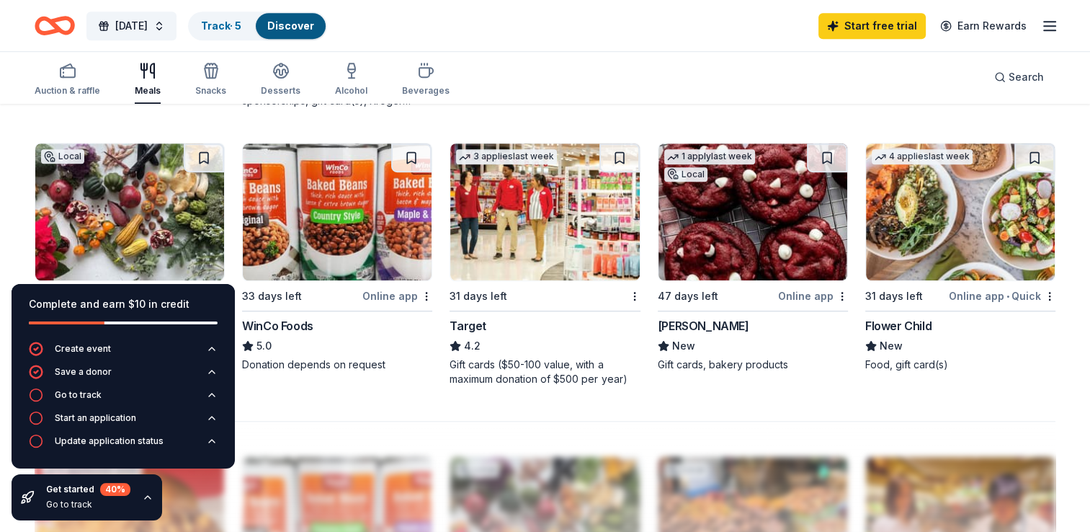
scroll to position [864, 0]
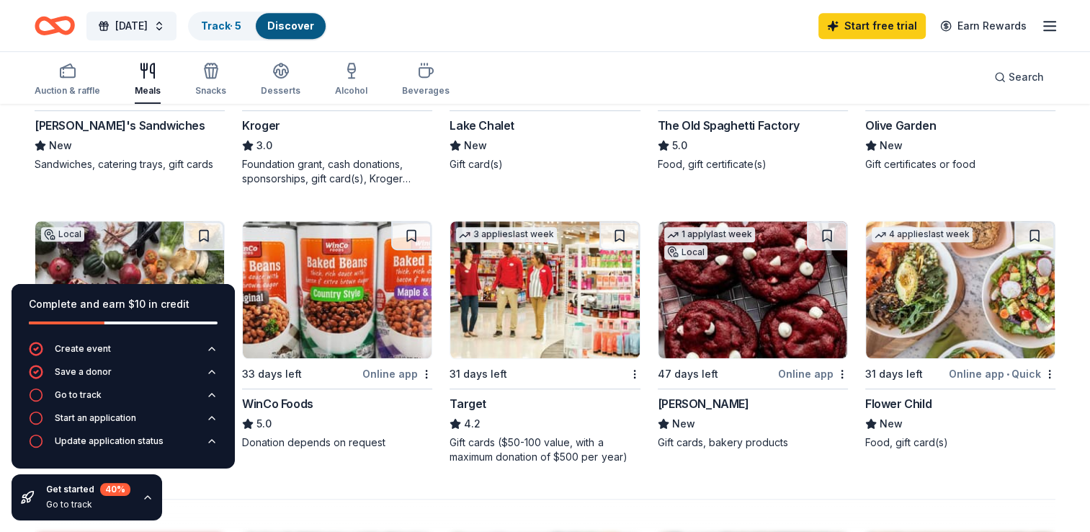
click at [553, 284] on img at bounding box center [544, 289] width 189 height 137
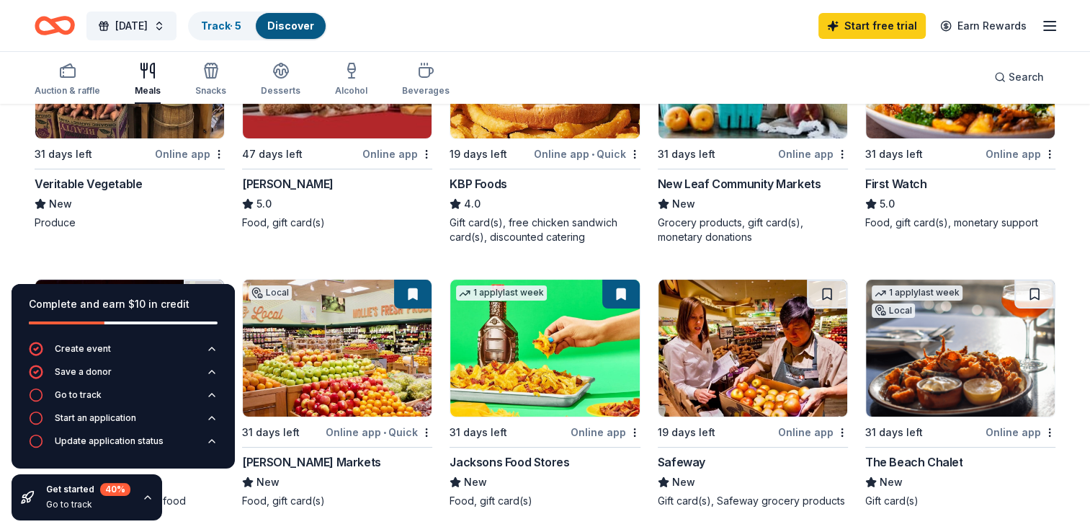
scroll to position [288, 0]
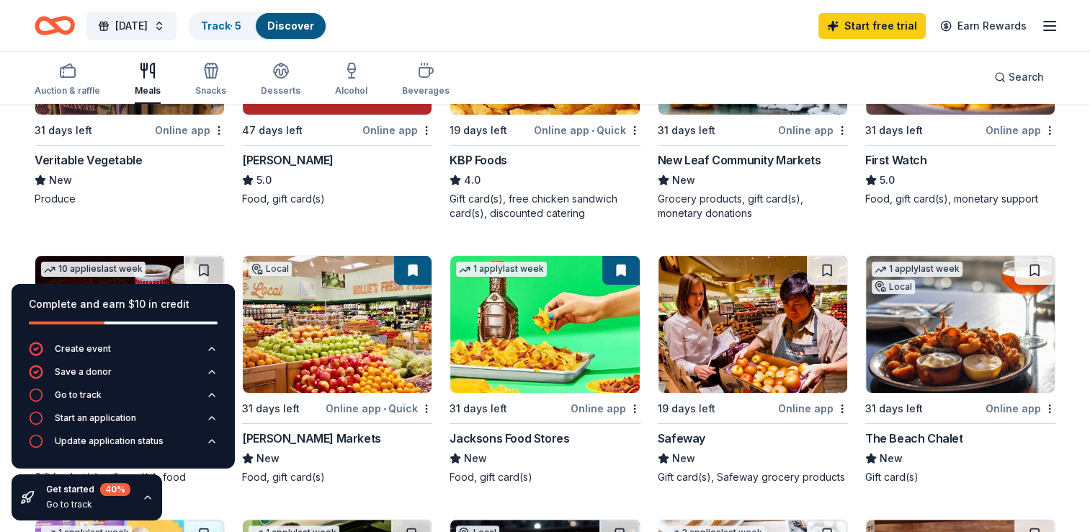
click at [756, 329] on img at bounding box center [752, 324] width 189 height 137
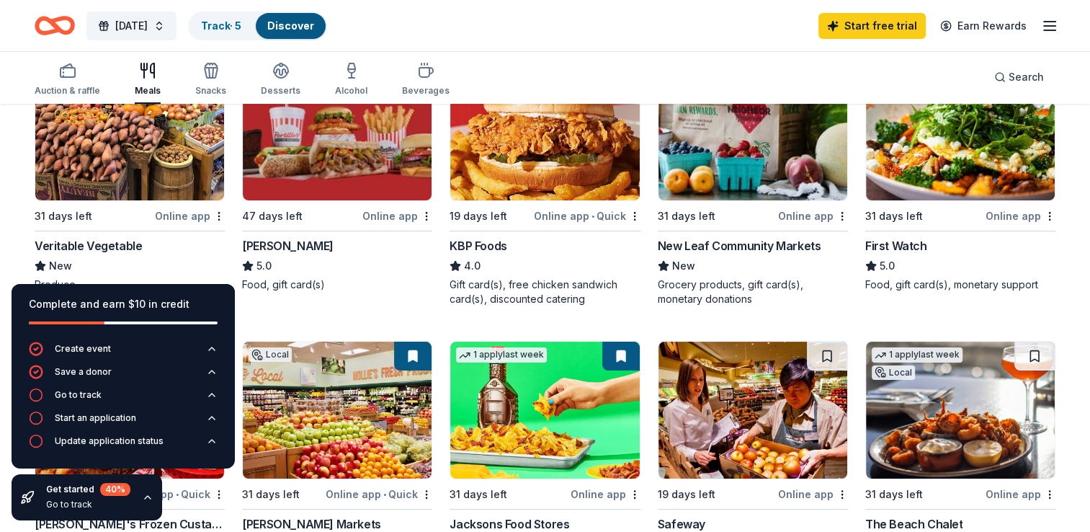
scroll to position [182, 0]
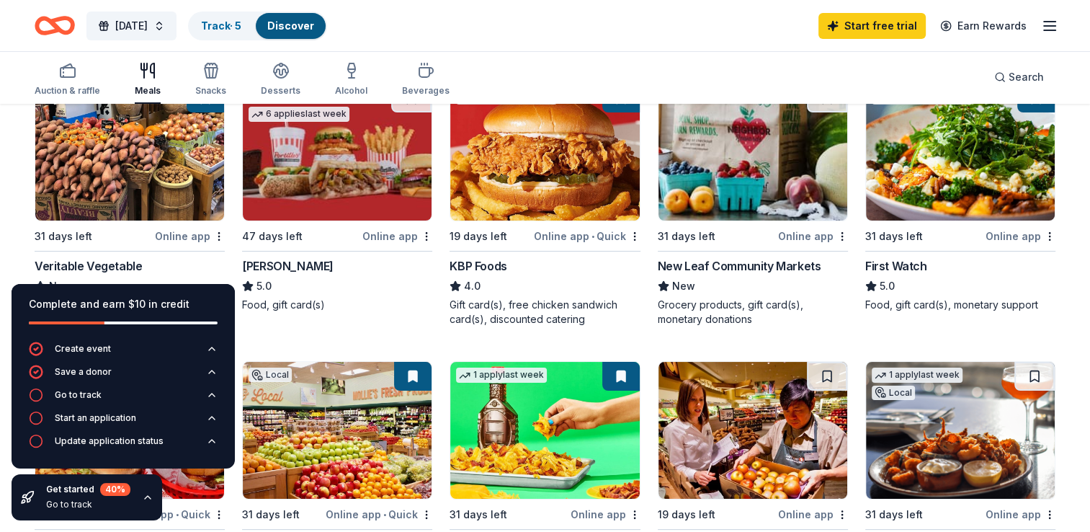
click at [71, 167] on img at bounding box center [129, 152] width 189 height 137
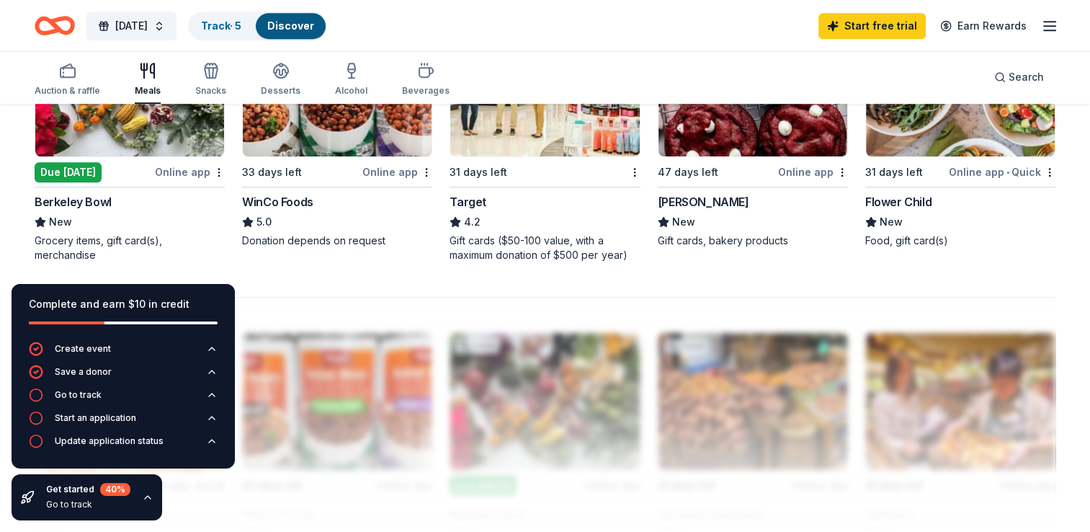
scroll to position [648, 0]
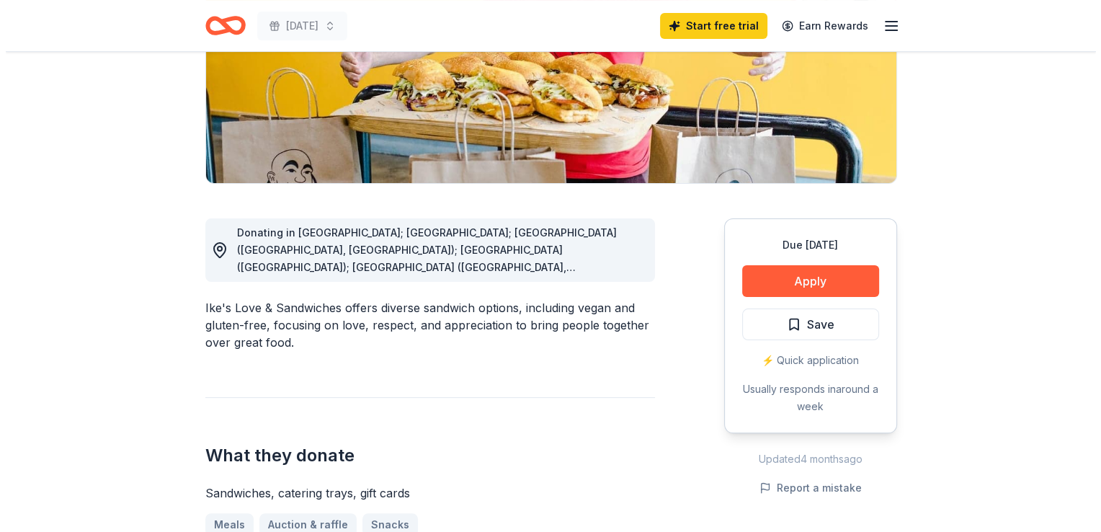
scroll to position [288, 0]
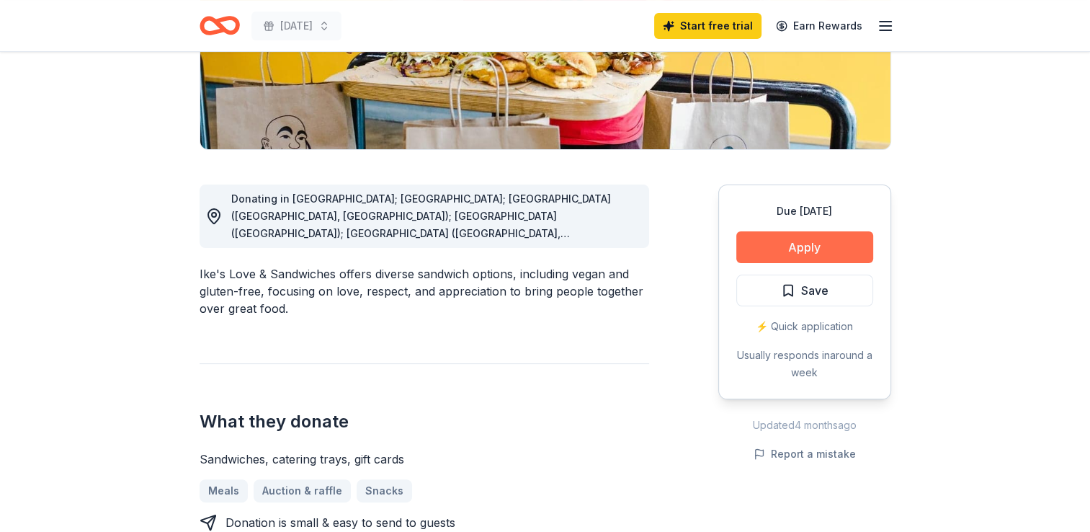
click at [804, 249] on button "Apply" at bounding box center [804, 247] width 137 height 32
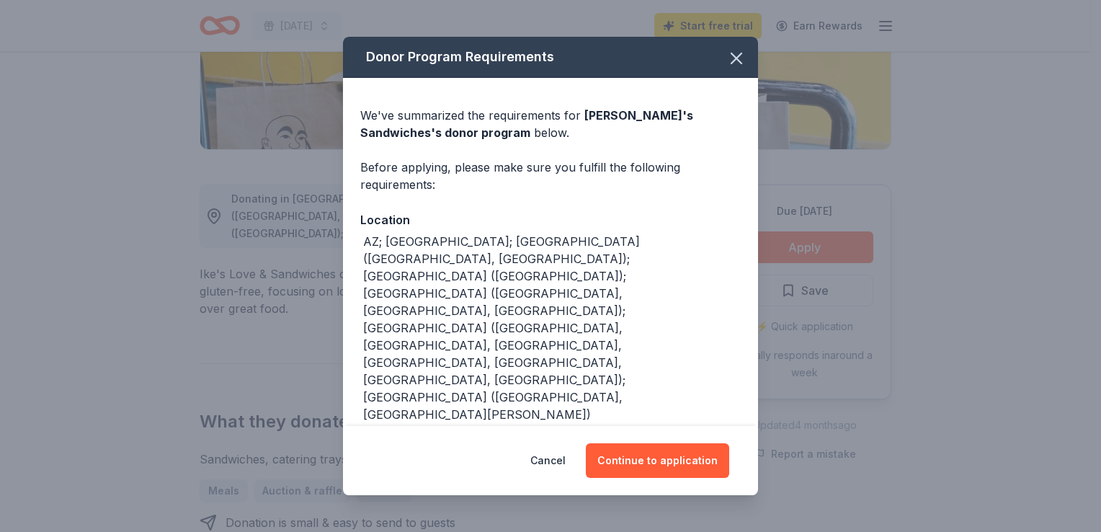
scroll to position [9, 0]
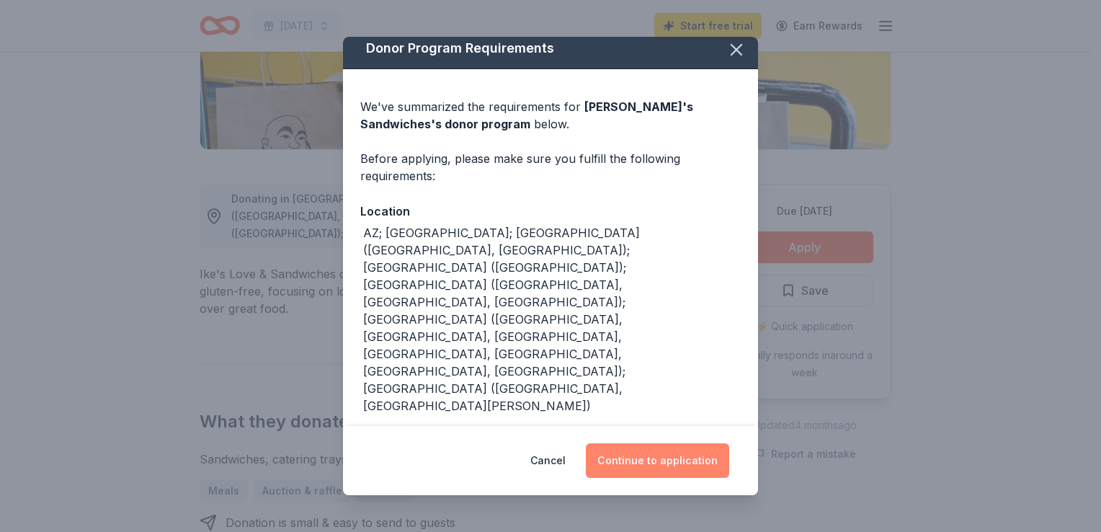
click at [643, 456] on button "Continue to application" at bounding box center [657, 460] width 143 height 35
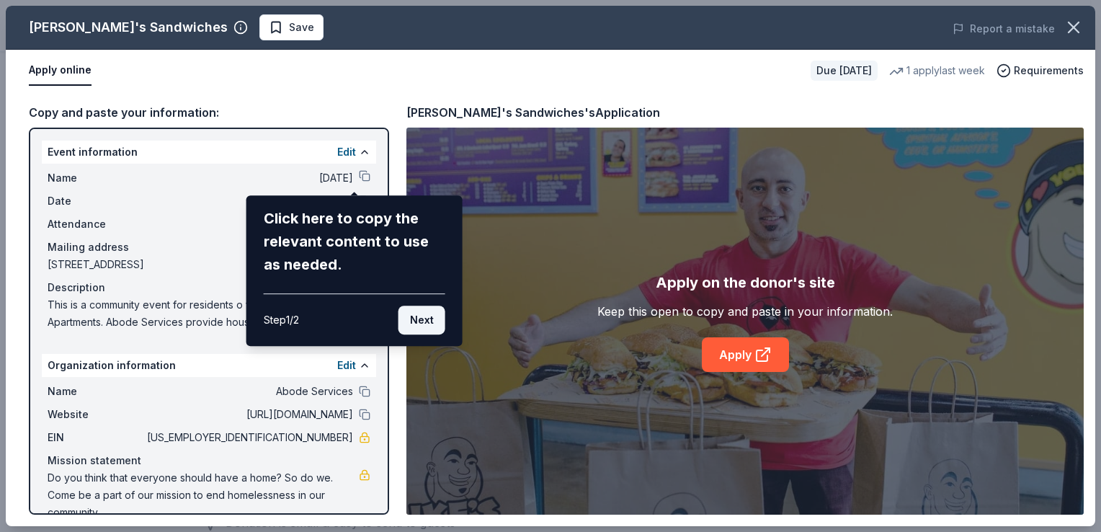
click at [434, 321] on button "Next" at bounding box center [421, 319] width 47 height 29
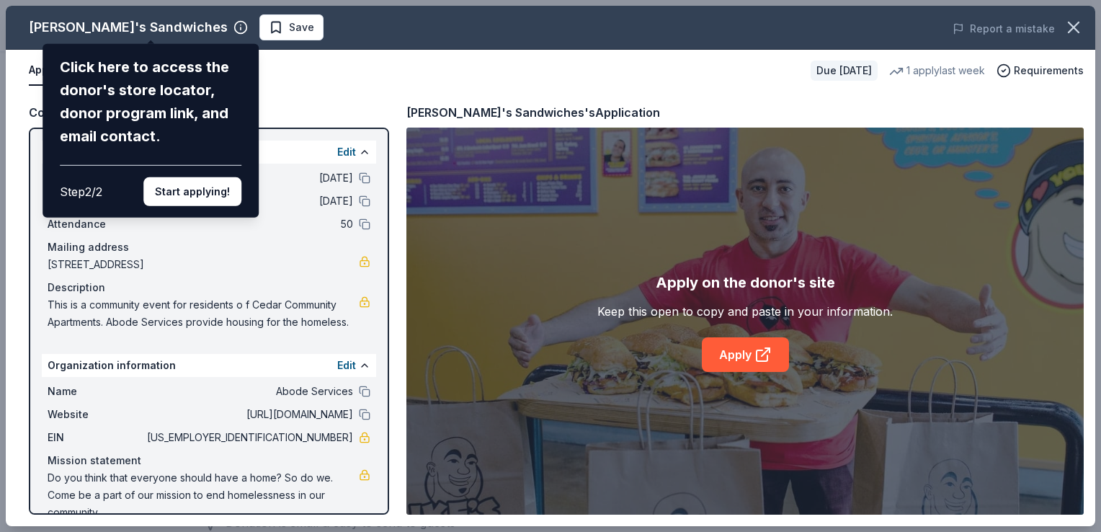
click at [182, 196] on button "Start applying!" at bounding box center [192, 191] width 98 height 29
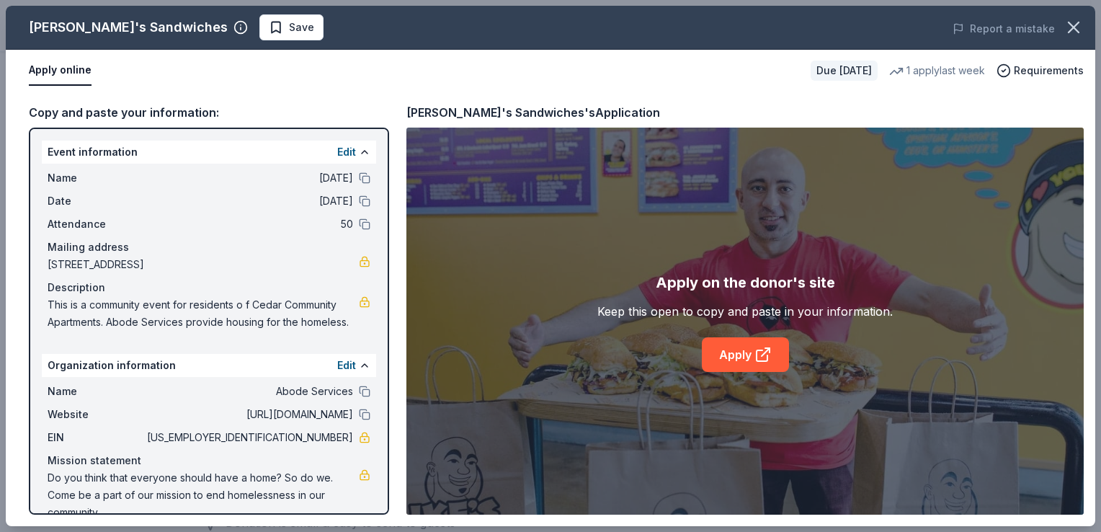
click at [746, 356] on link "Apply" at bounding box center [745, 354] width 87 height 35
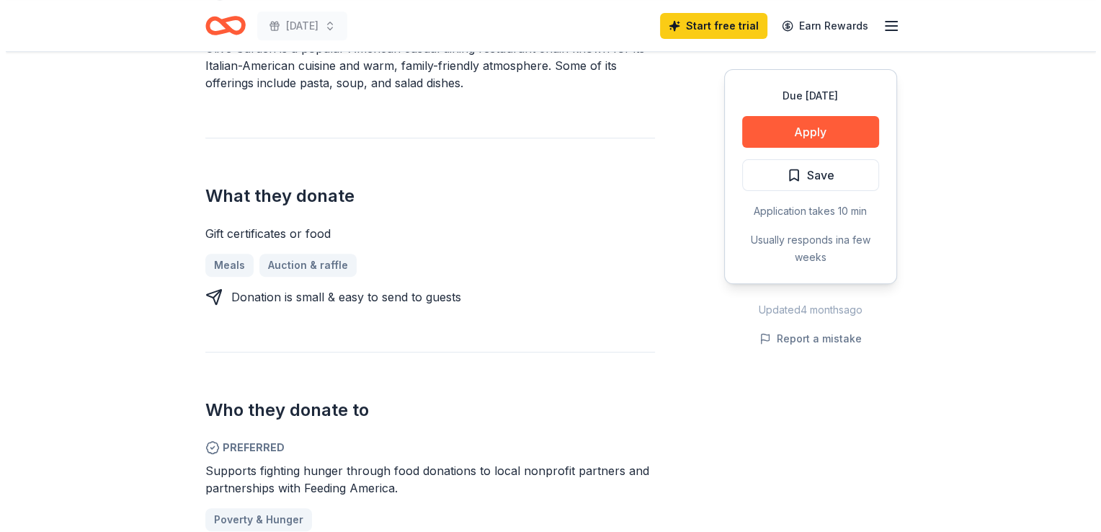
scroll to position [504, 0]
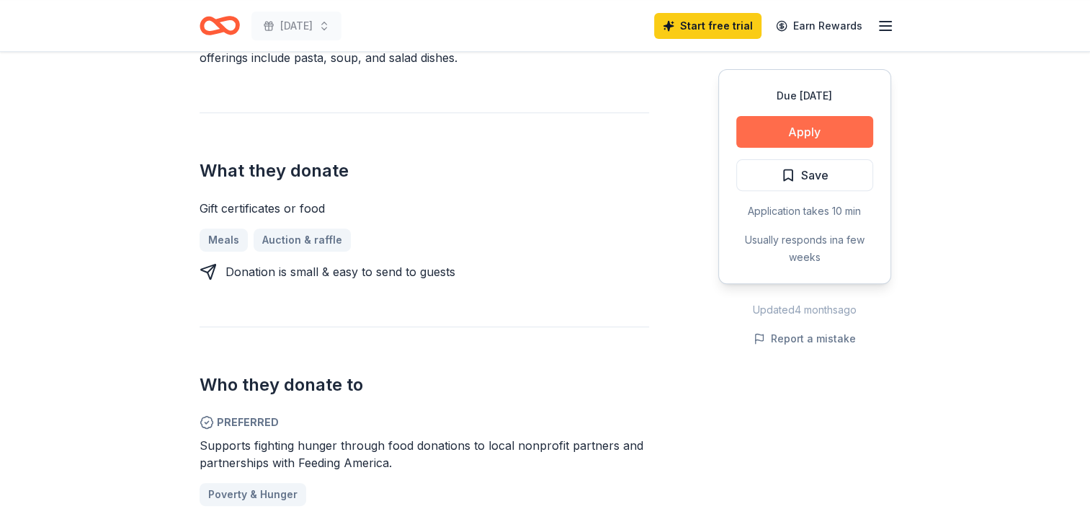
click at [807, 129] on button "Apply" at bounding box center [804, 132] width 137 height 32
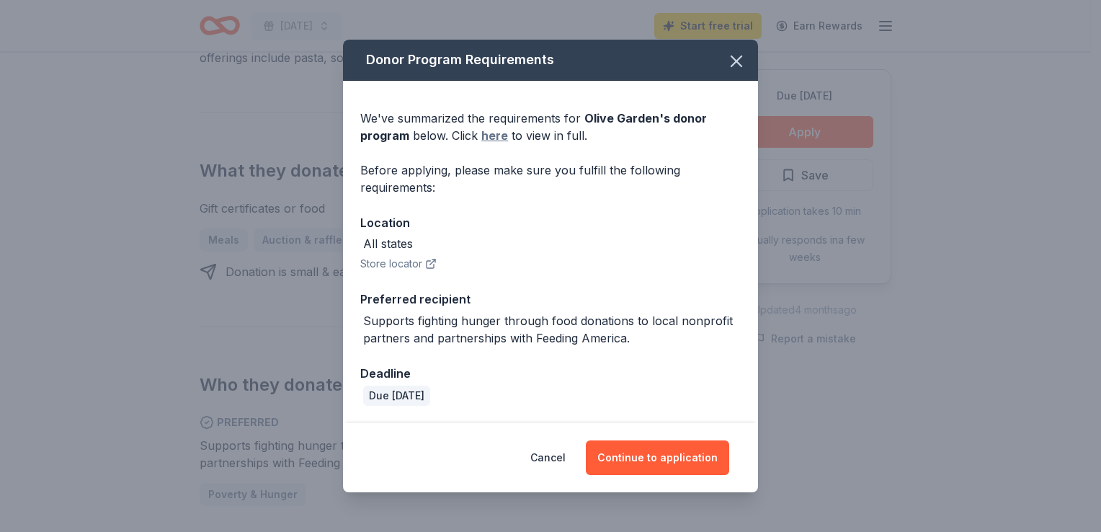
click at [488, 135] on link "here" at bounding box center [494, 135] width 27 height 17
click at [661, 455] on button "Continue to application" at bounding box center [657, 457] width 143 height 35
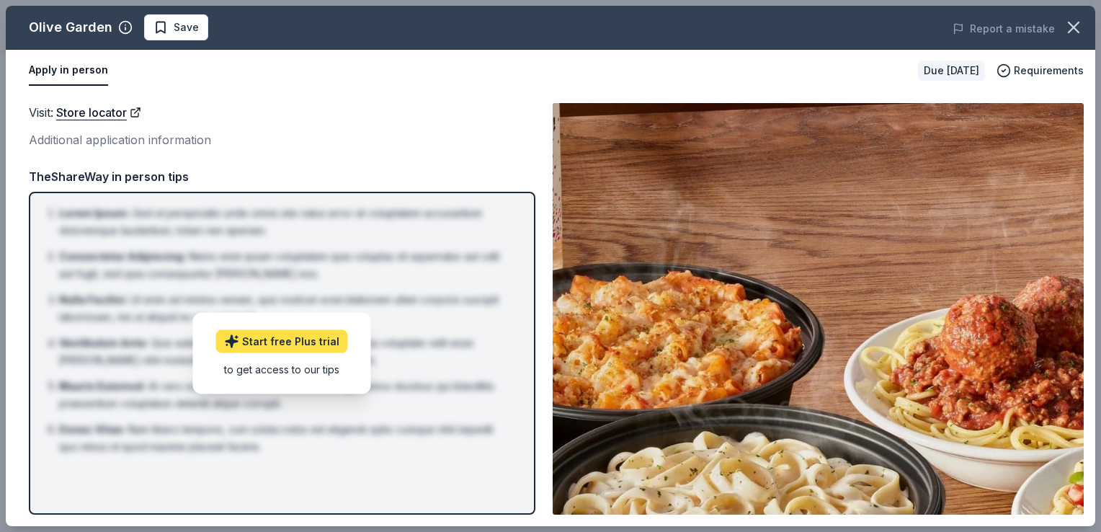
click at [302, 339] on link "Start free Plus trial" at bounding box center [282, 341] width 132 height 23
click at [375, 112] on div "Visit : Store locator" at bounding box center [282, 112] width 506 height 19
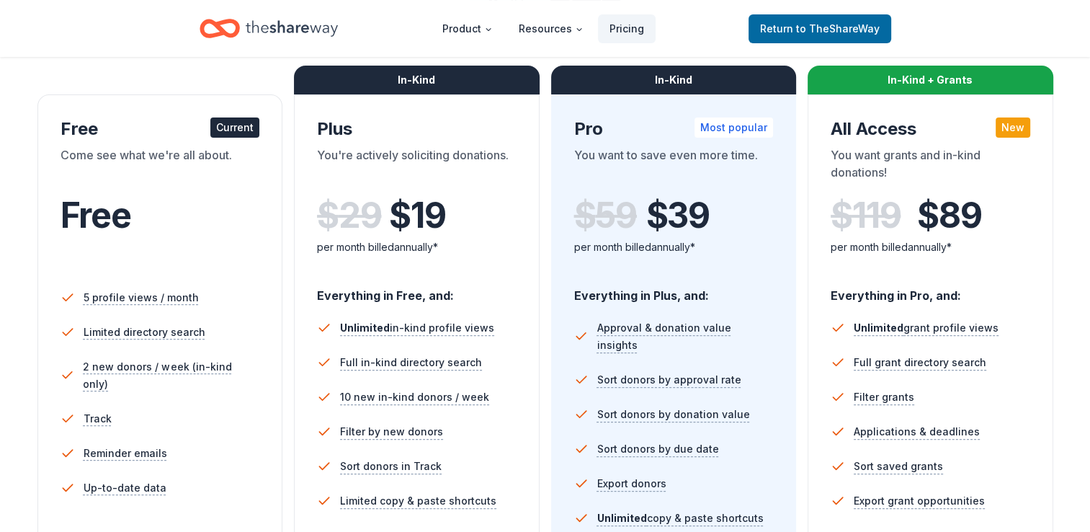
scroll to position [216, 0]
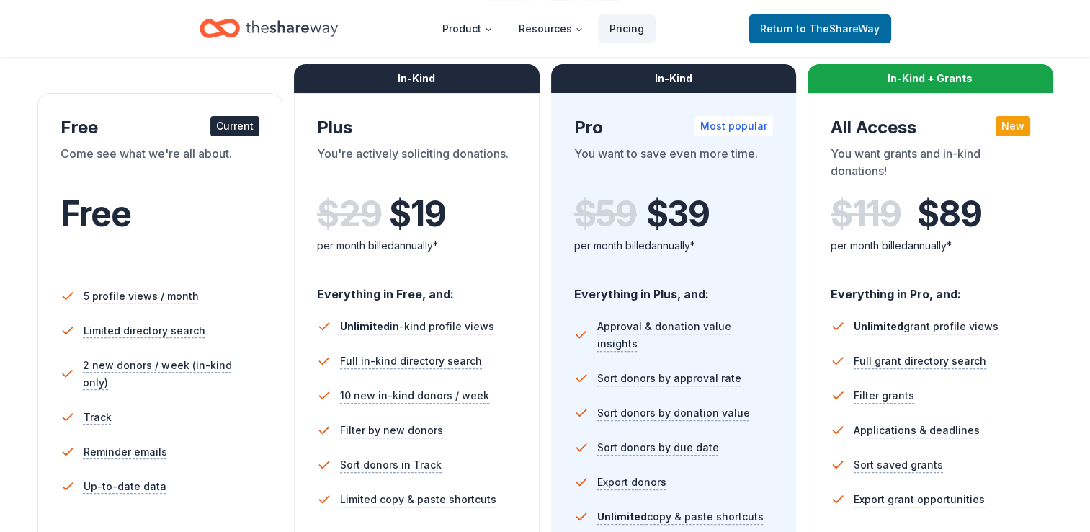
click at [171, 186] on div "Free" at bounding box center [161, 229] width 200 height 88
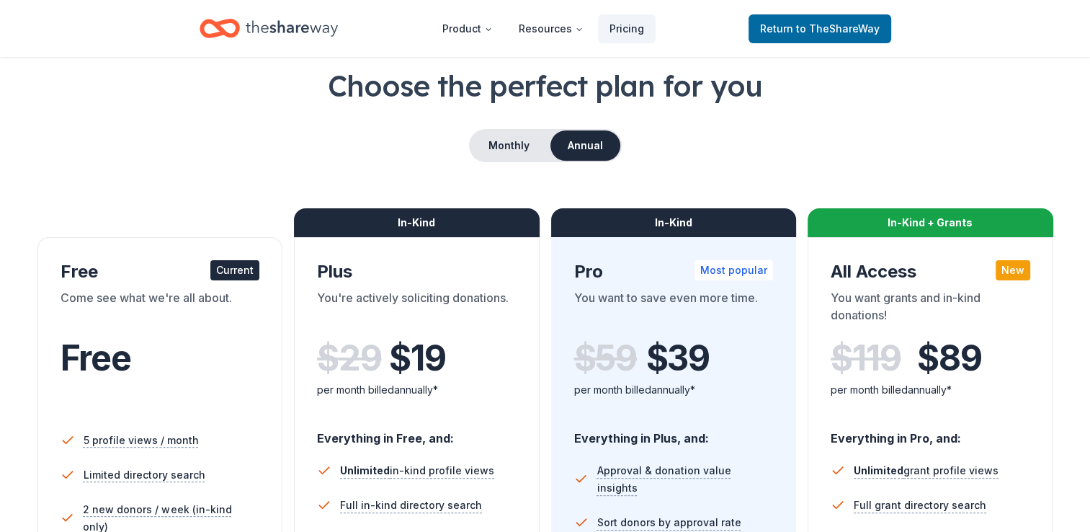
scroll to position [0, 0]
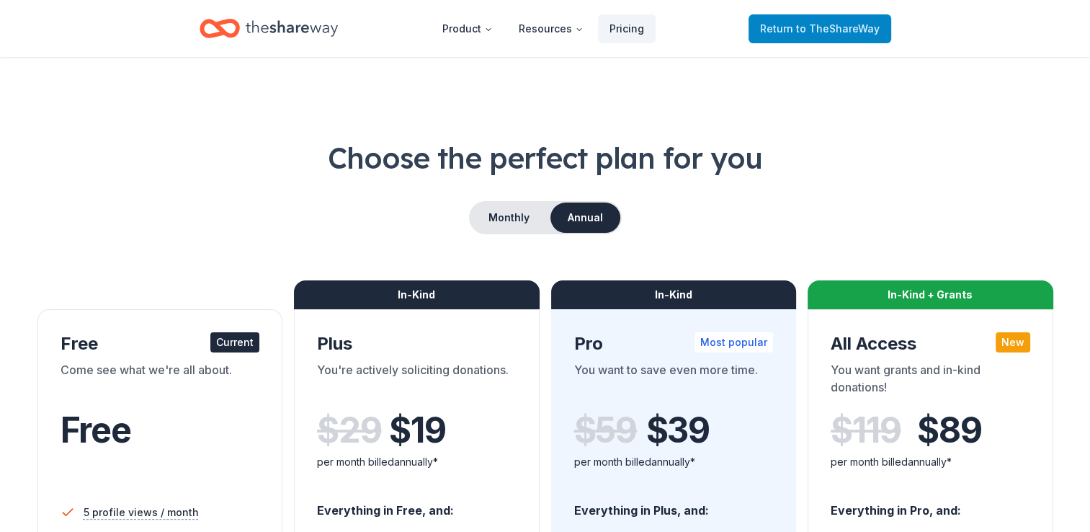
click at [799, 24] on span "Return to TheShareWay" at bounding box center [820, 28] width 120 height 17
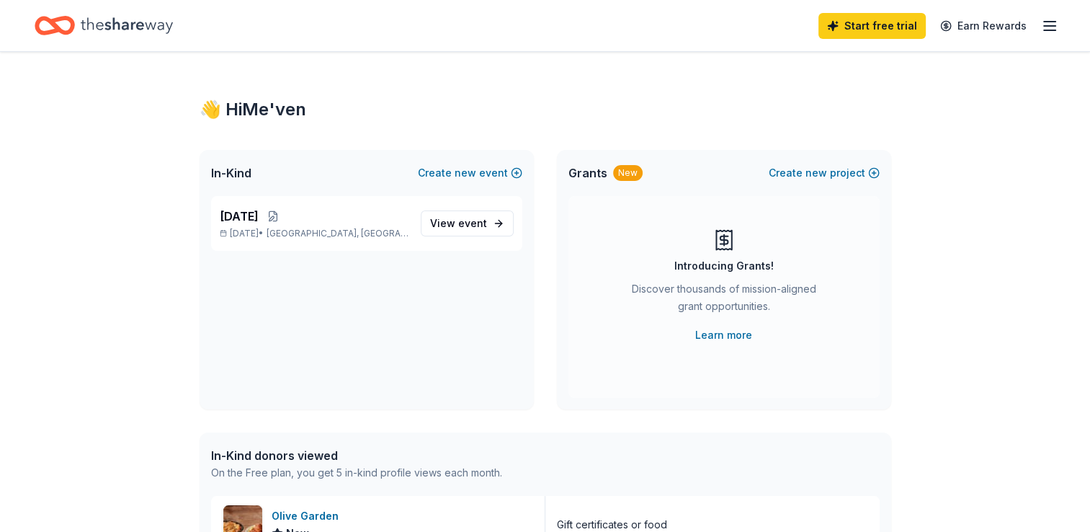
drag, startPoint x: 75, startPoint y: 304, endPoint x: 86, endPoint y: 303, distance: 10.8
click at [995, 24] on link "Earn Rewards" at bounding box center [983, 26] width 104 height 26
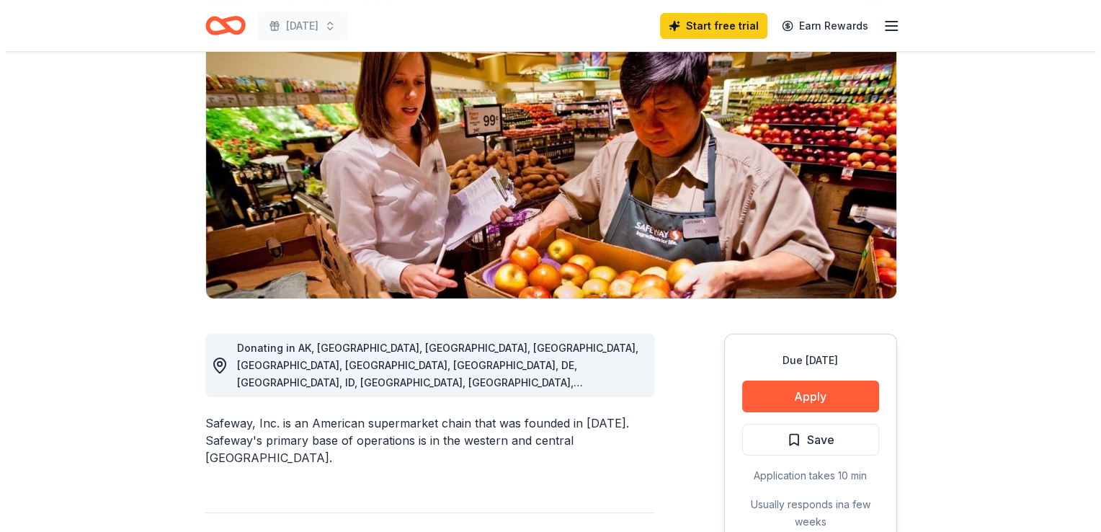
scroll to position [216, 0]
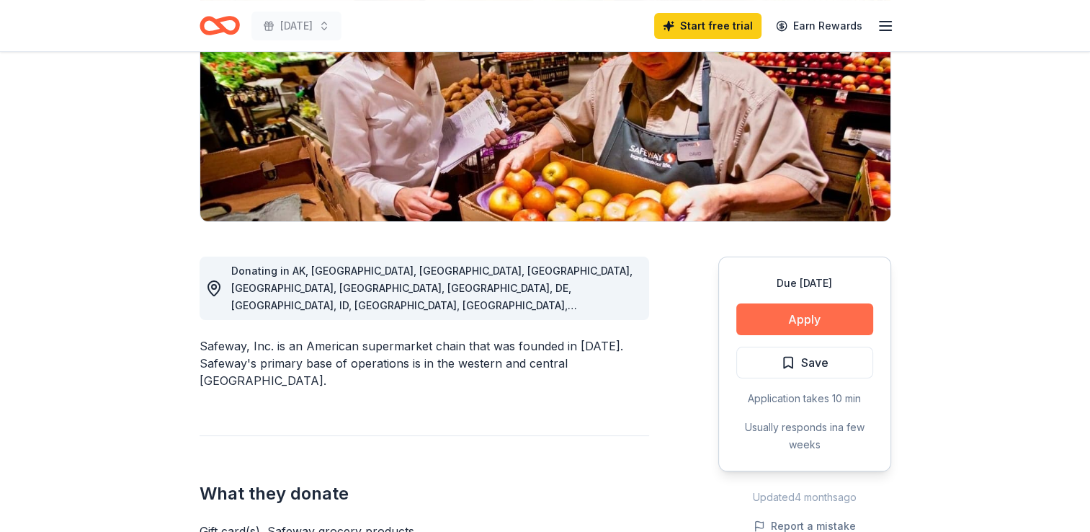
click at [792, 311] on button "Apply" at bounding box center [804, 319] width 137 height 32
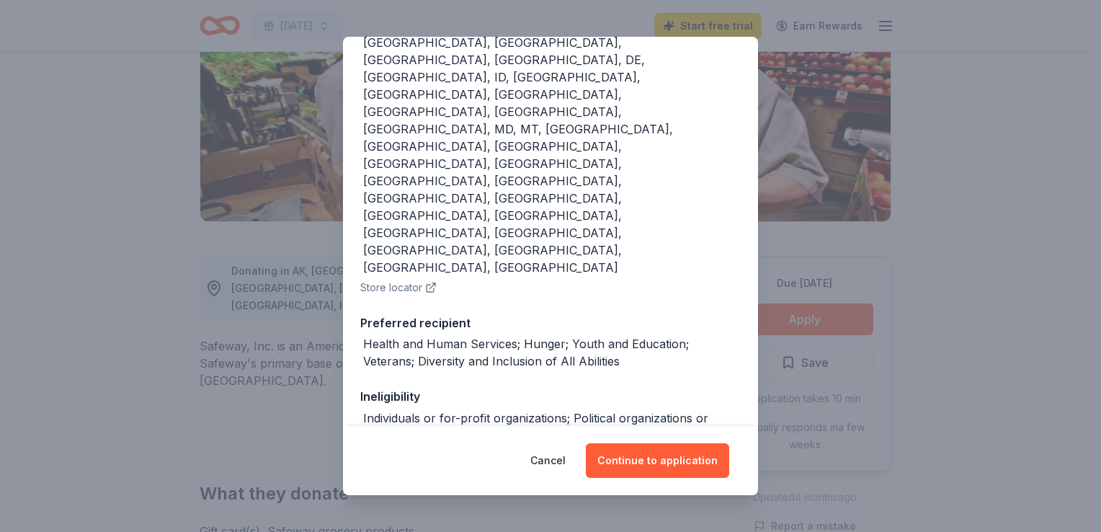
scroll to position [228, 0]
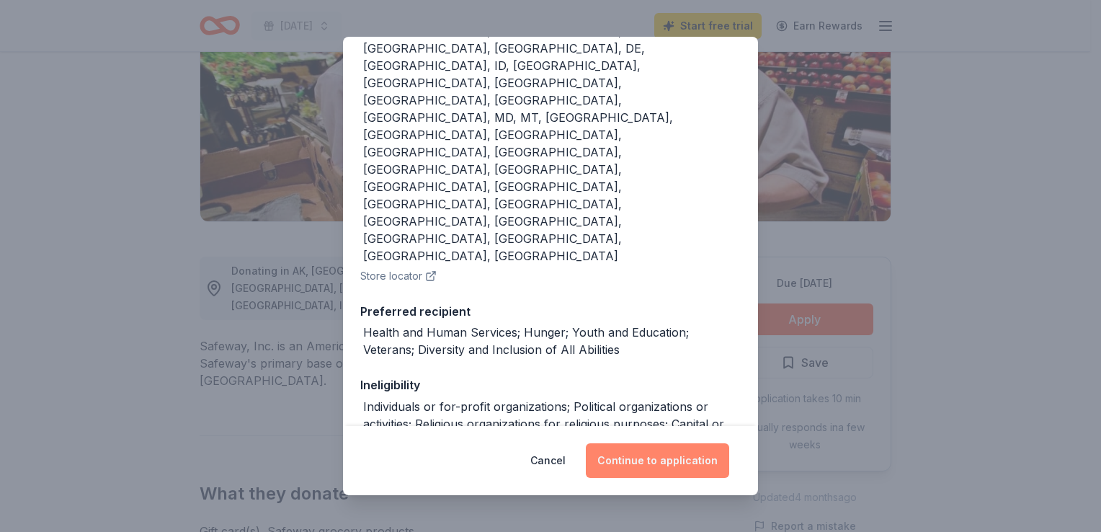
click at [660, 460] on button "Continue to application" at bounding box center [657, 460] width 143 height 35
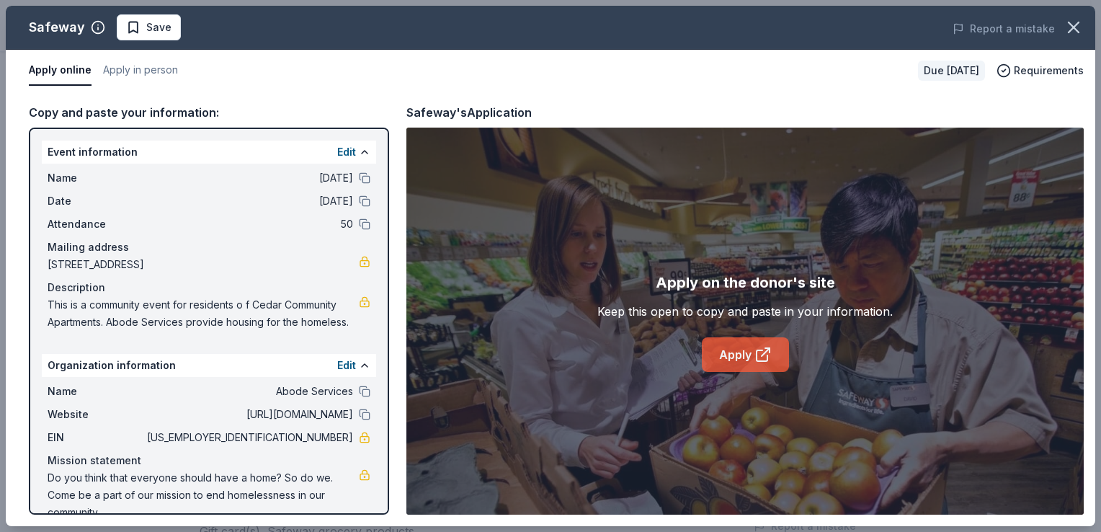
click at [741, 357] on link "Apply" at bounding box center [745, 354] width 87 height 35
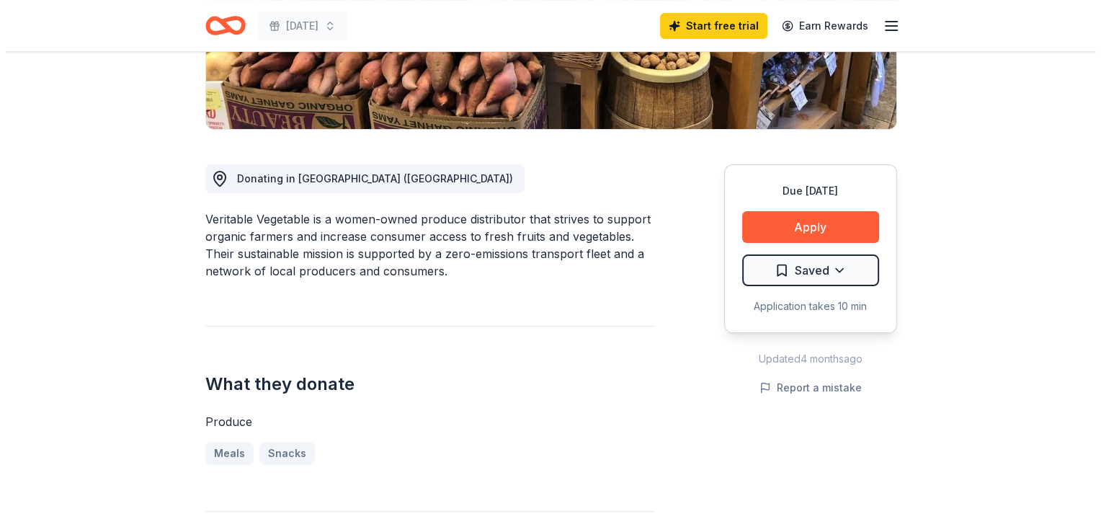
scroll to position [288, 0]
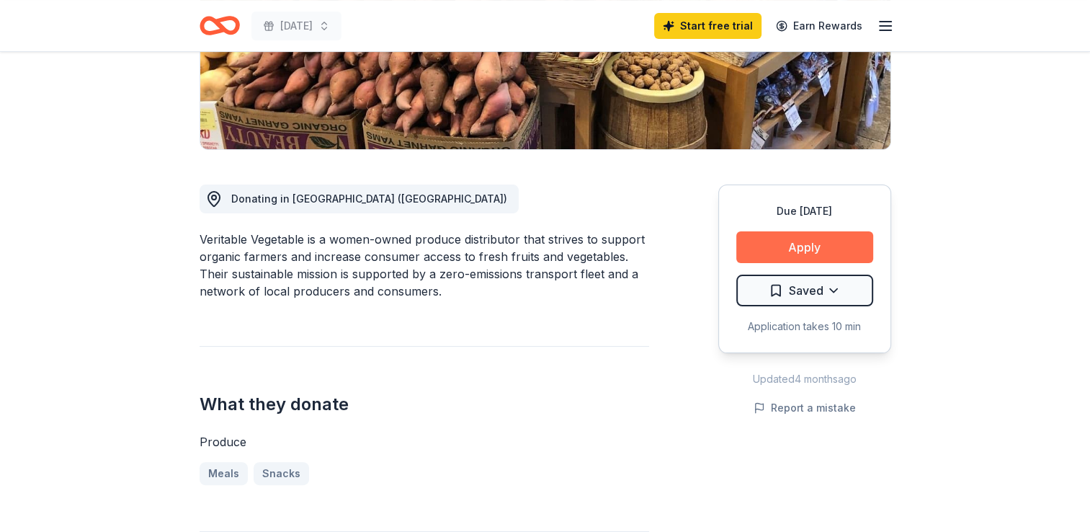
click at [797, 241] on button "Apply" at bounding box center [804, 247] width 137 height 32
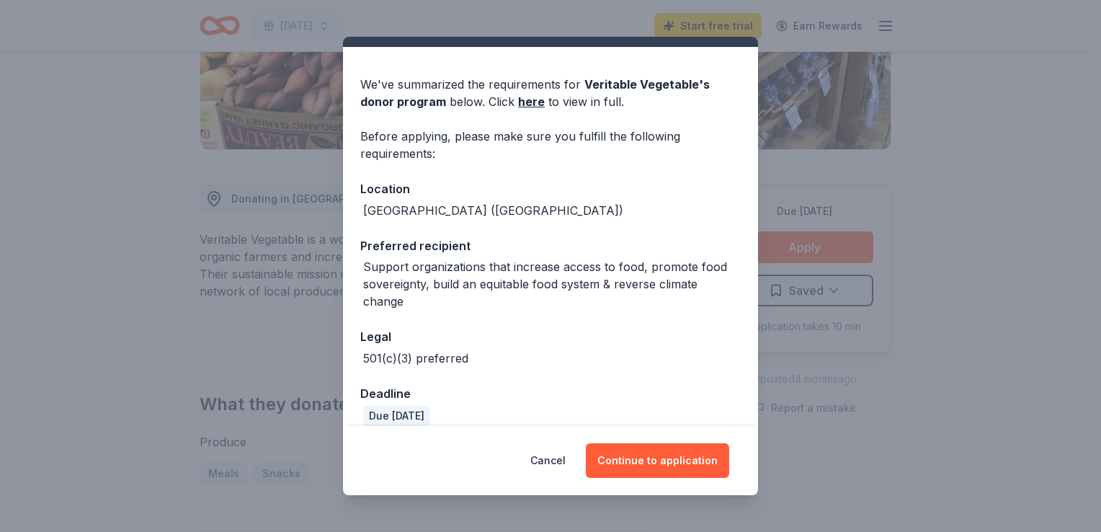
scroll to position [48, 0]
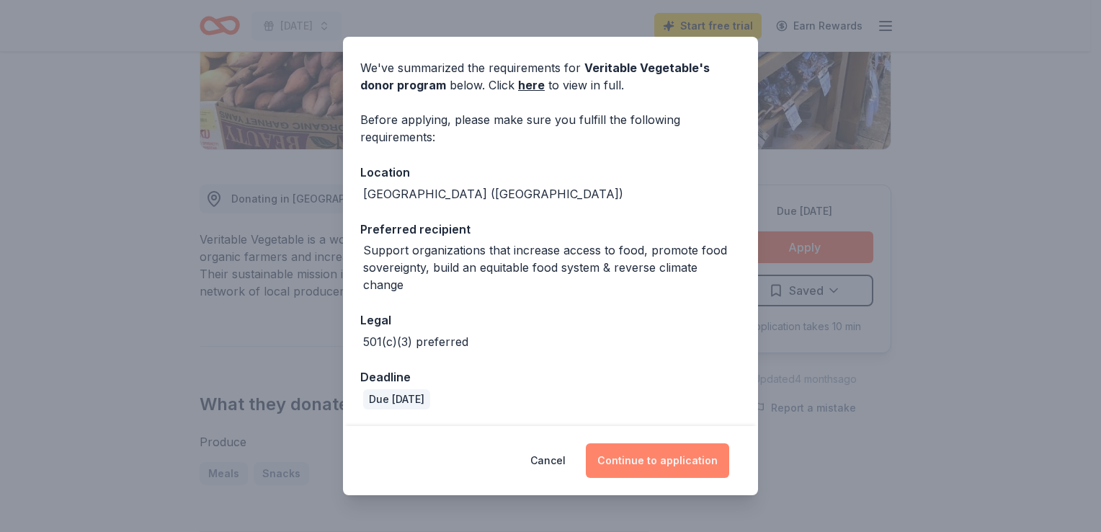
click at [638, 461] on button "Continue to application" at bounding box center [657, 460] width 143 height 35
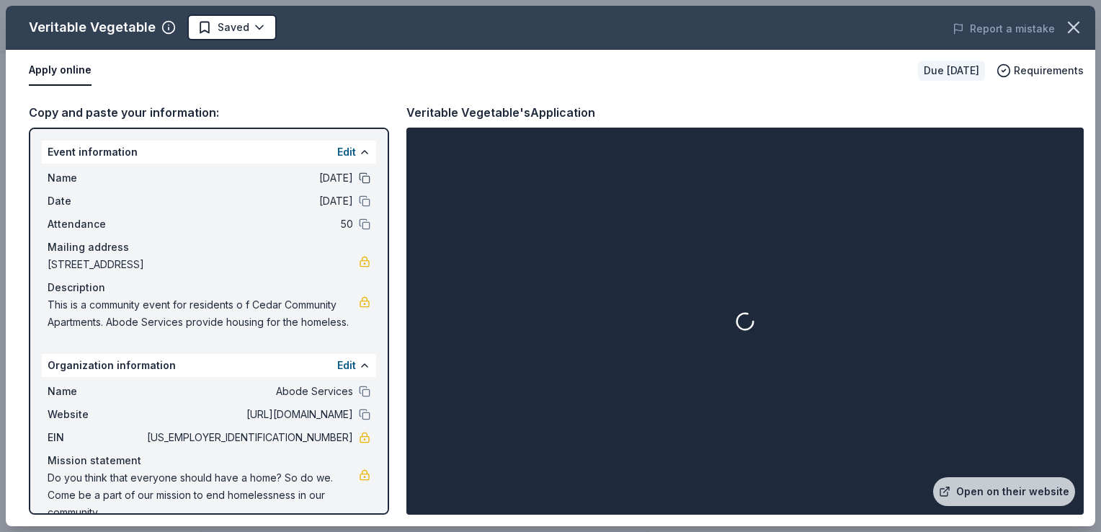
click at [359, 175] on button at bounding box center [365, 178] width 12 height 12
